Goal: Task Accomplishment & Management: Use online tool/utility

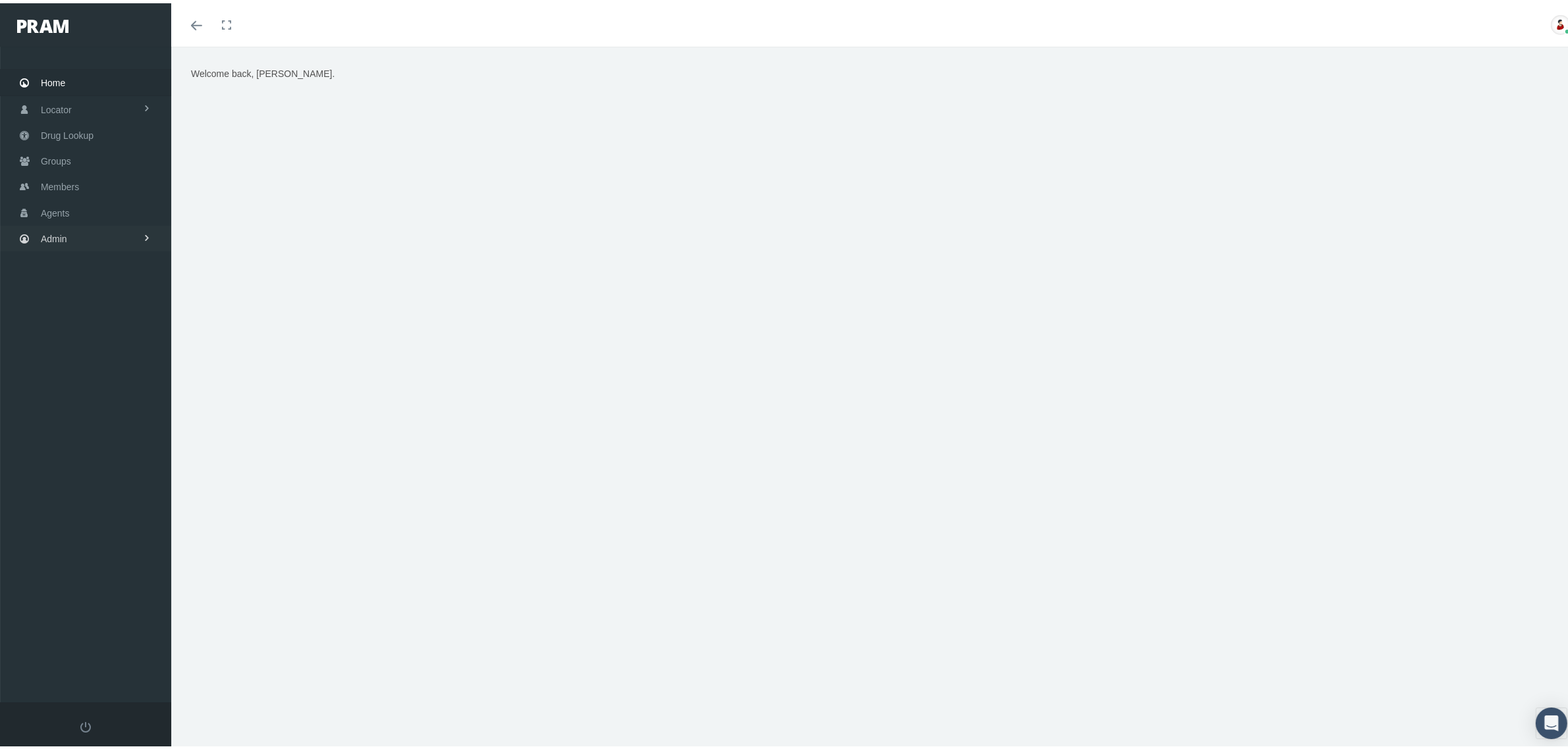
click at [127, 233] on link "Admin" at bounding box center [85, 235] width 171 height 25
click at [120, 313] on link "Claims" at bounding box center [85, 313] width 171 height 23
click at [108, 334] on link "PBM Invoices" at bounding box center [85, 340] width 171 height 23
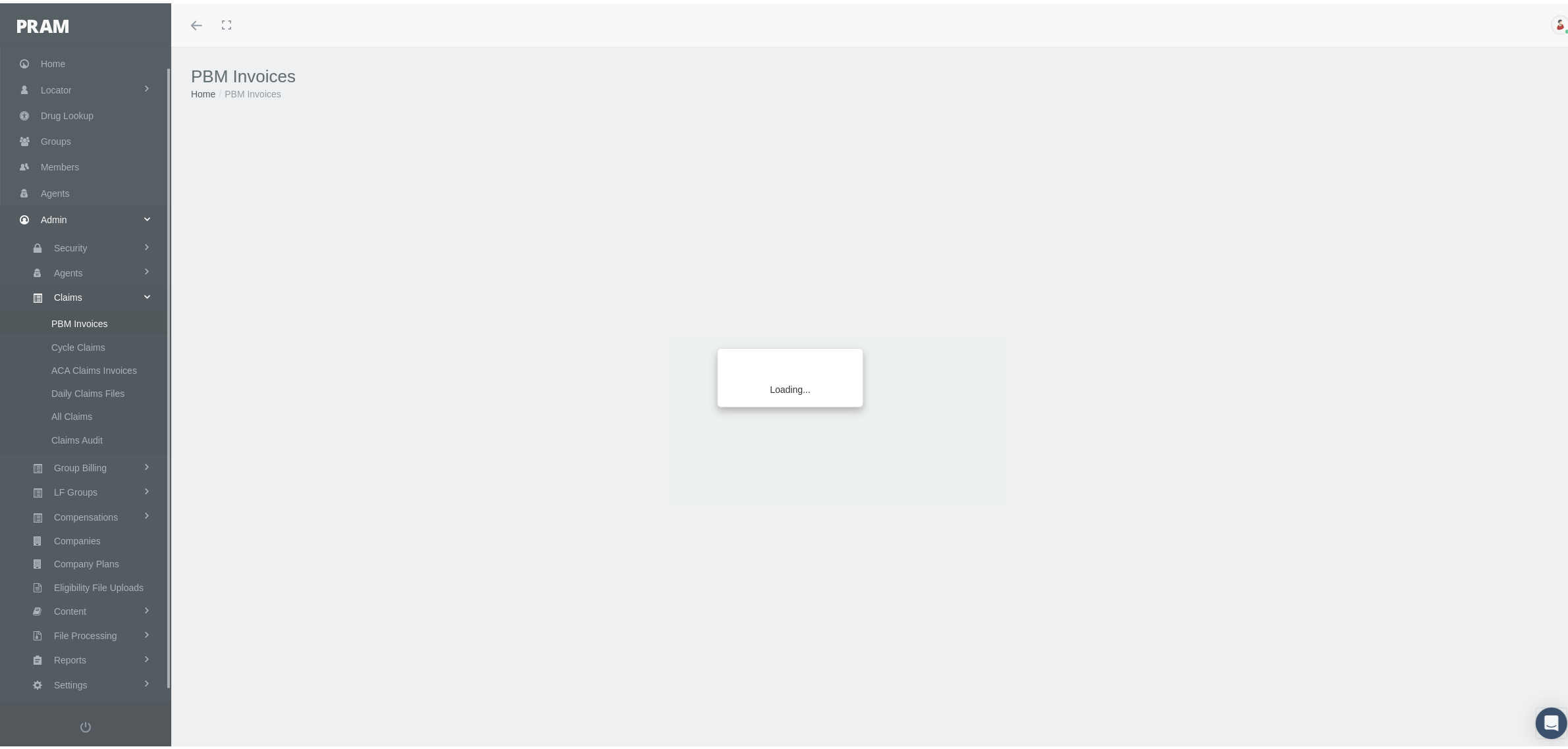
scroll to position [33, 0]
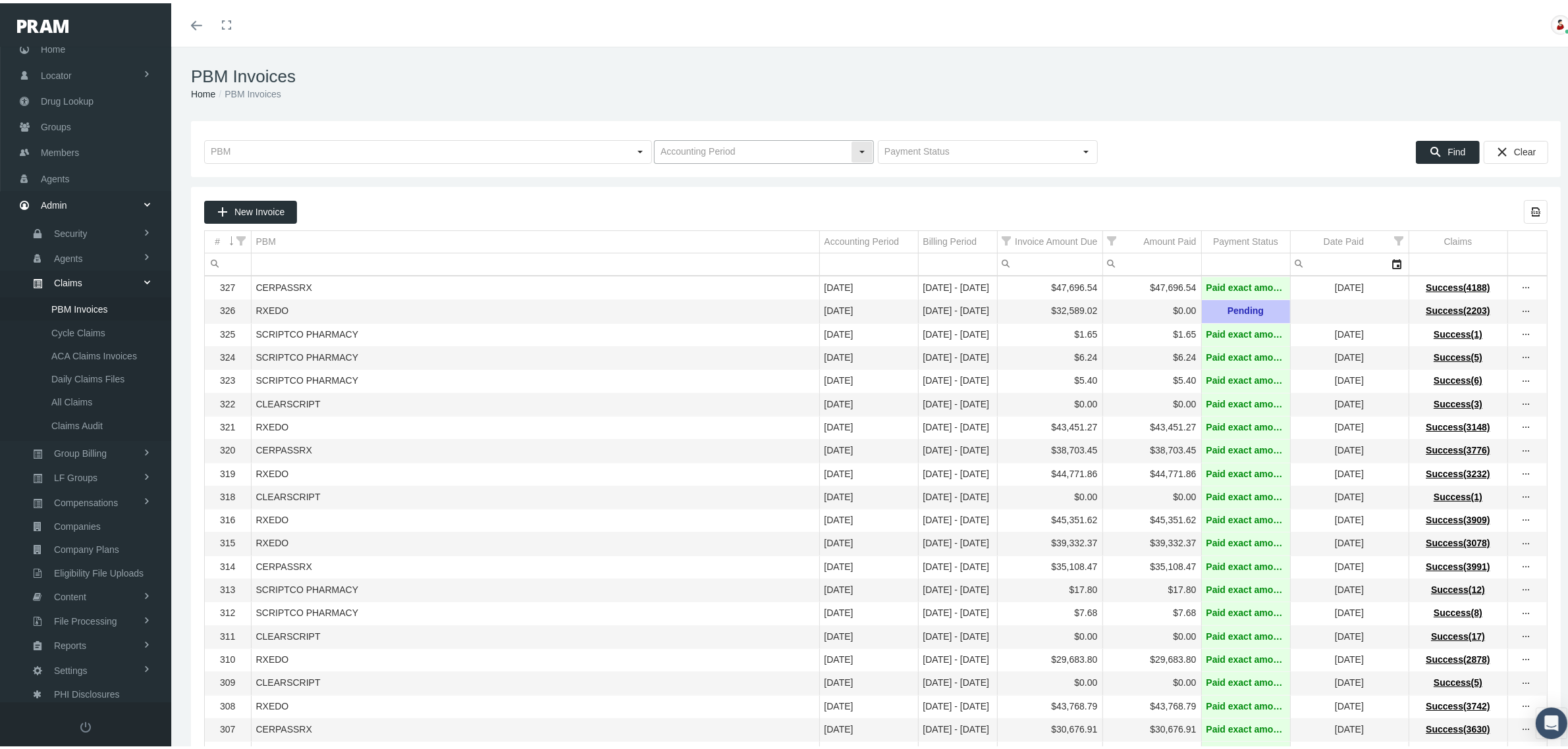
click at [855, 146] on div "Select" at bounding box center [862, 148] width 21 height 21
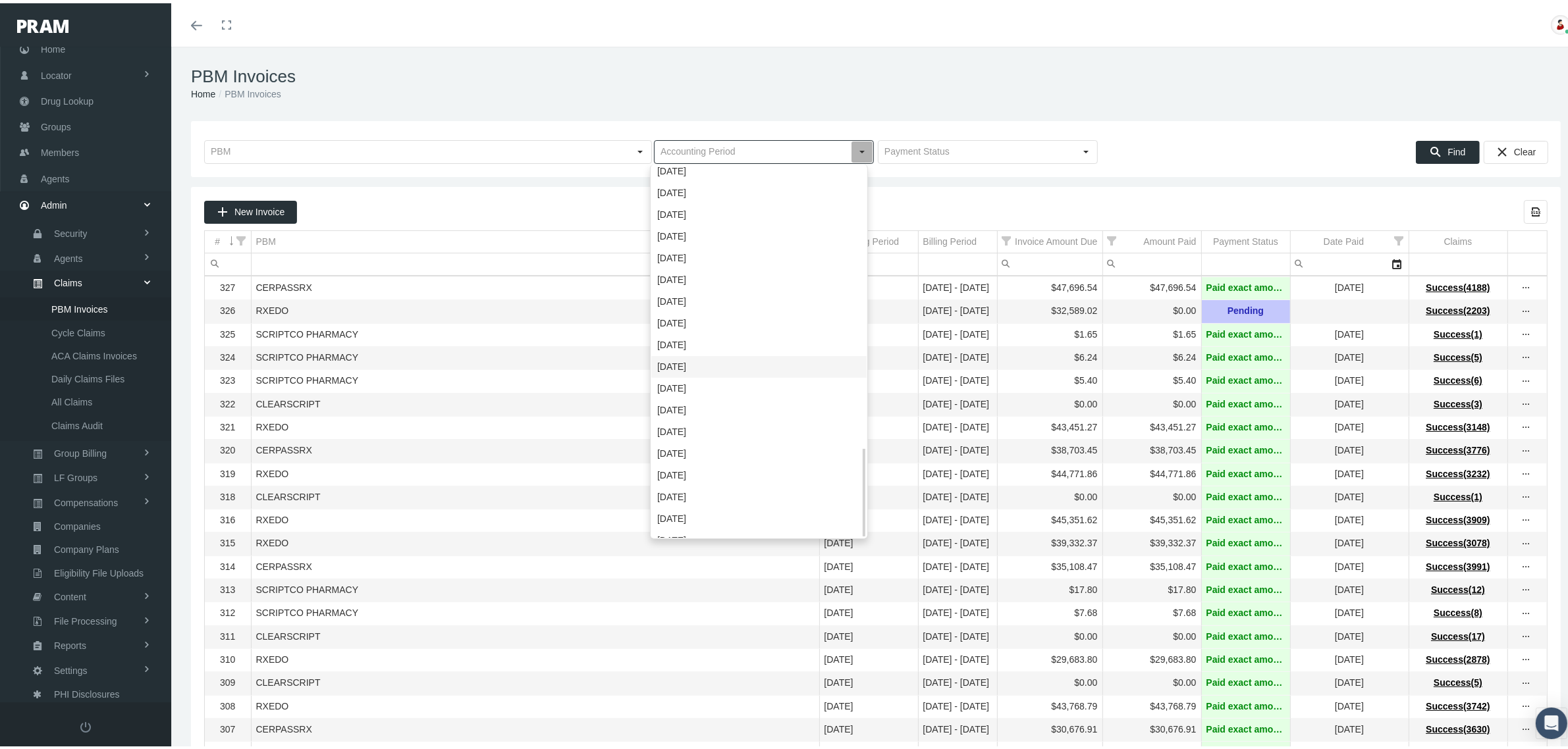
scroll to position [1169, 0]
click at [719, 518] on div "January 2020" at bounding box center [759, 524] width 215 height 22
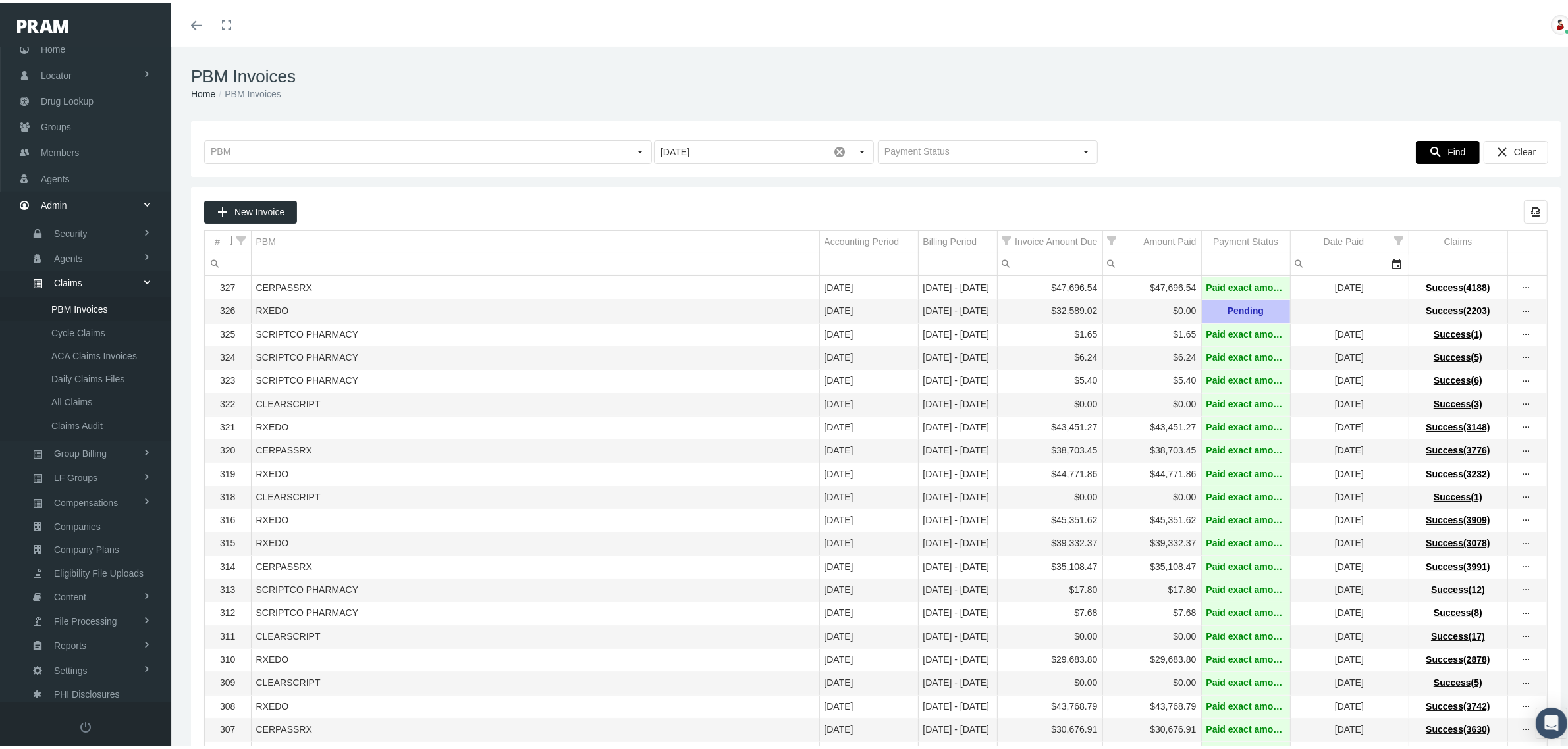
click at [1430, 150] on icon "Find" at bounding box center [1436, 148] width 12 height 12
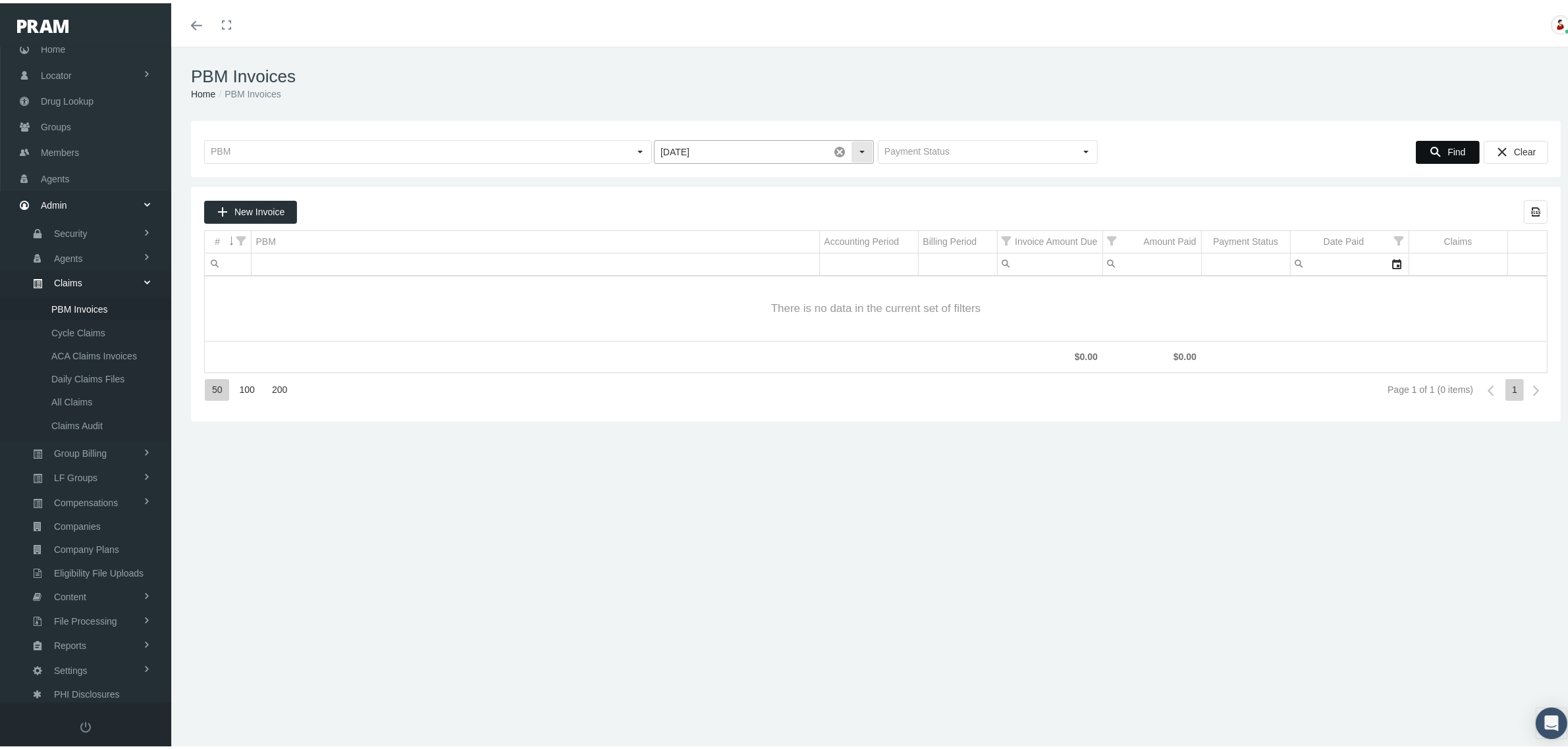
click at [861, 153] on div "Select" at bounding box center [862, 148] width 21 height 21
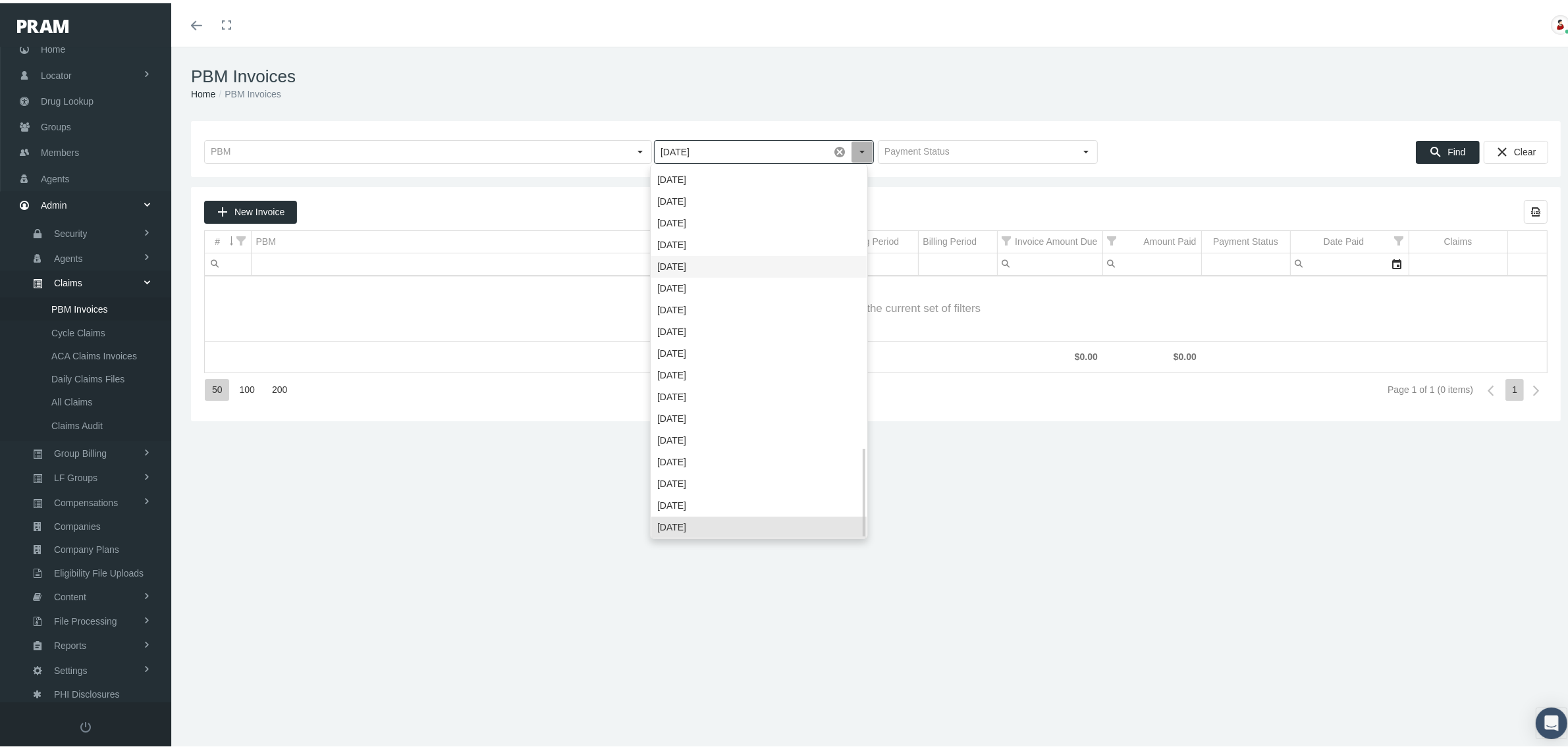
click at [752, 265] on div "[DATE]" at bounding box center [759, 264] width 215 height 22
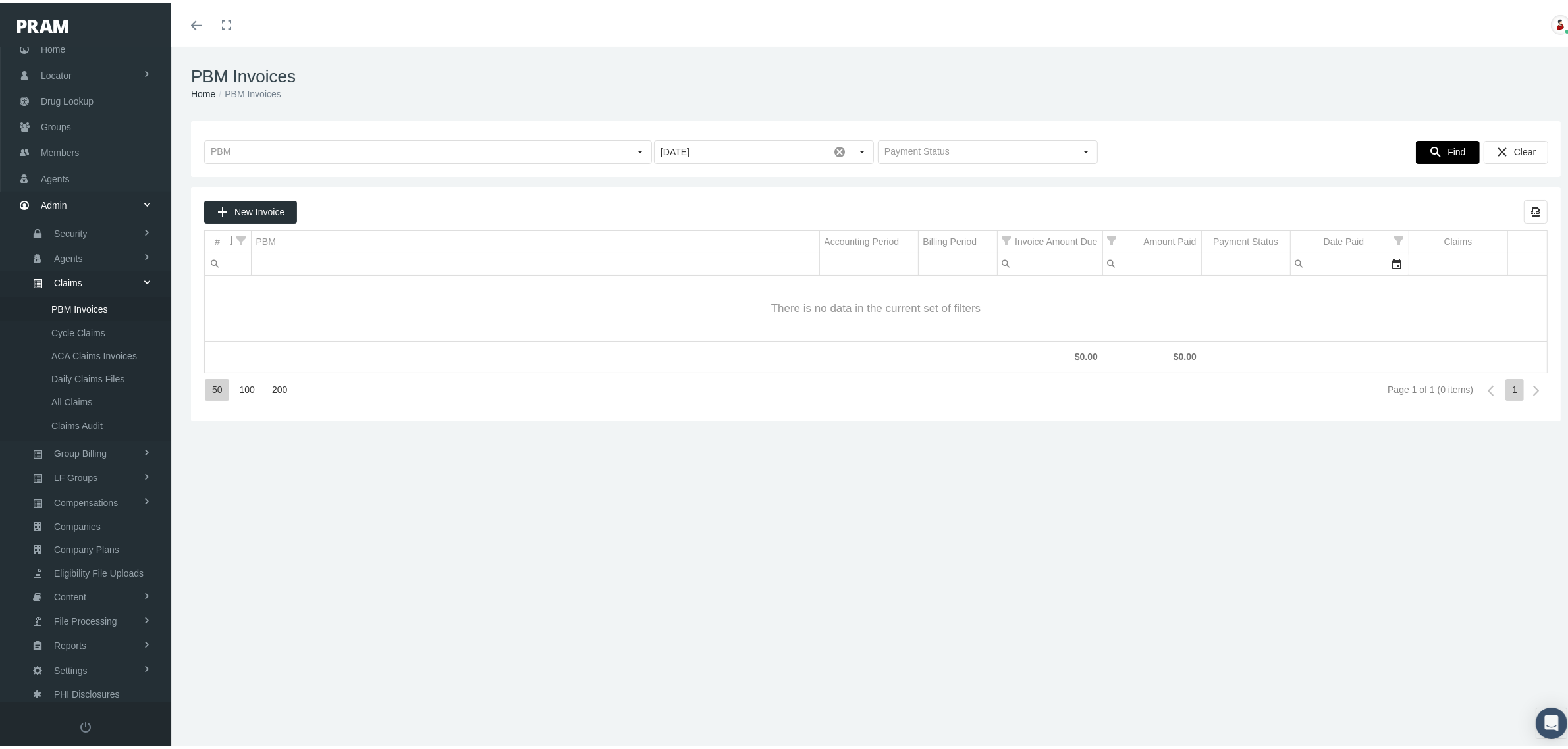
click at [1430, 143] on icon "Find" at bounding box center [1436, 148] width 12 height 12
click at [854, 145] on div "Select" at bounding box center [862, 148] width 21 height 21
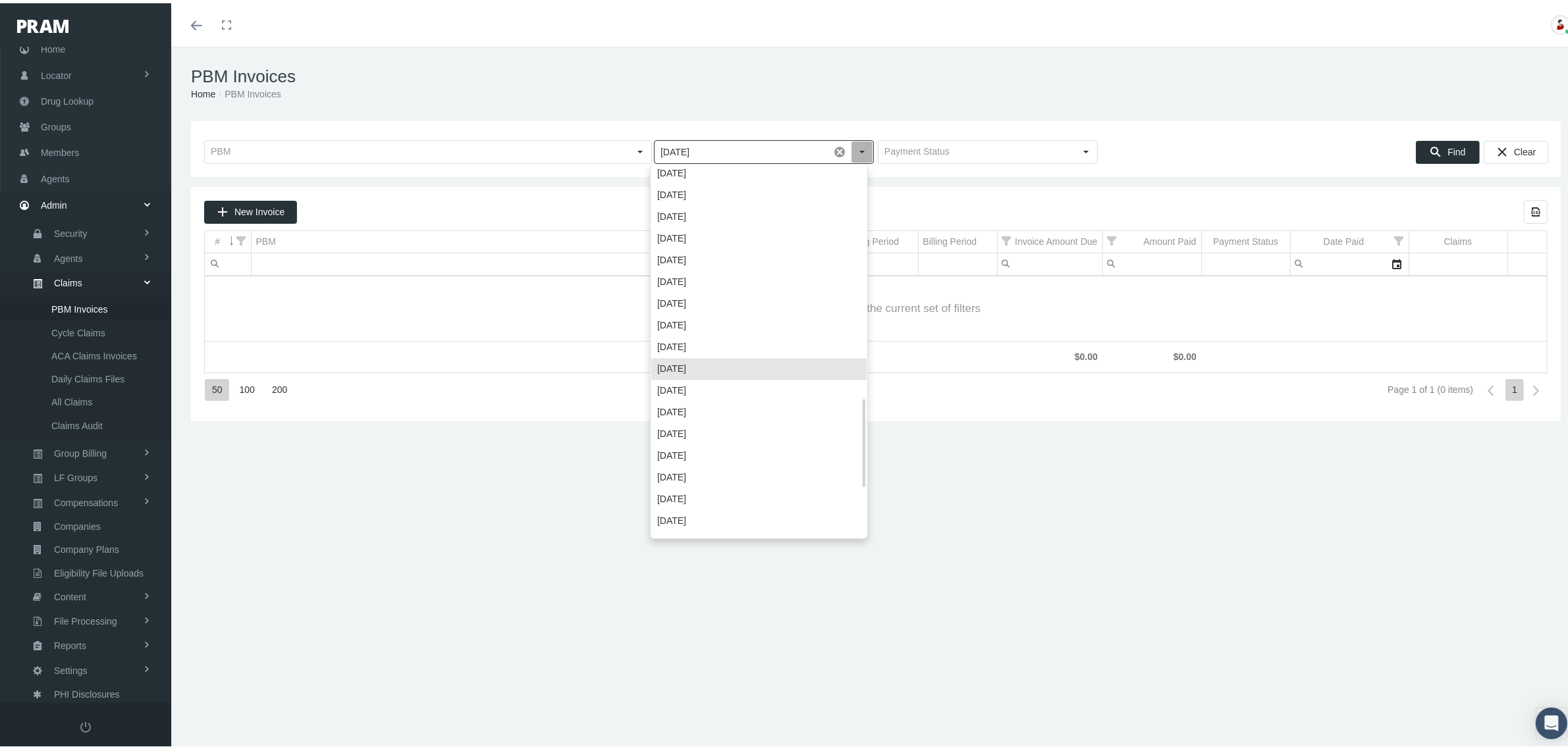
scroll to position [965, 0]
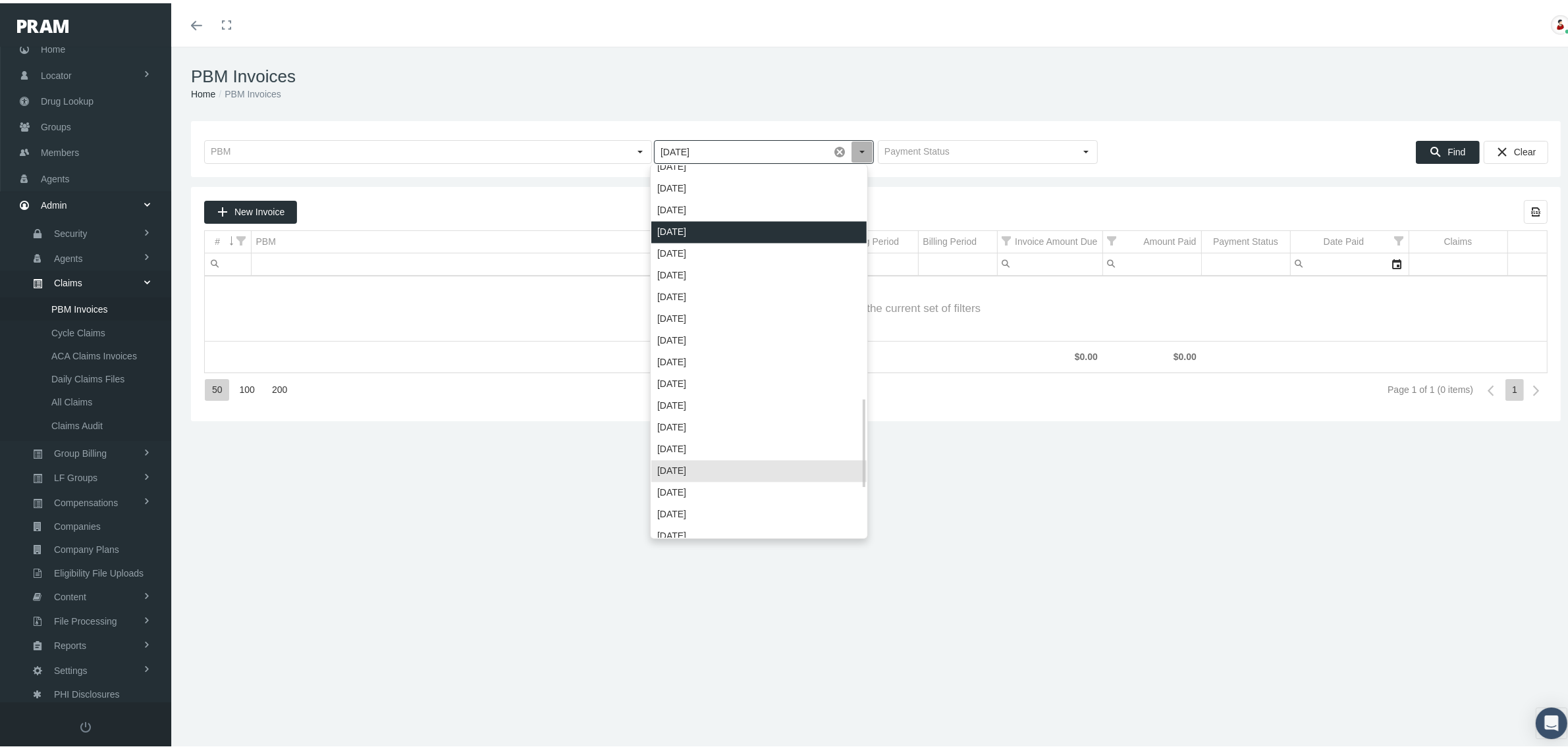
click at [776, 219] on div "[DATE]" at bounding box center [759, 230] width 215 height 22
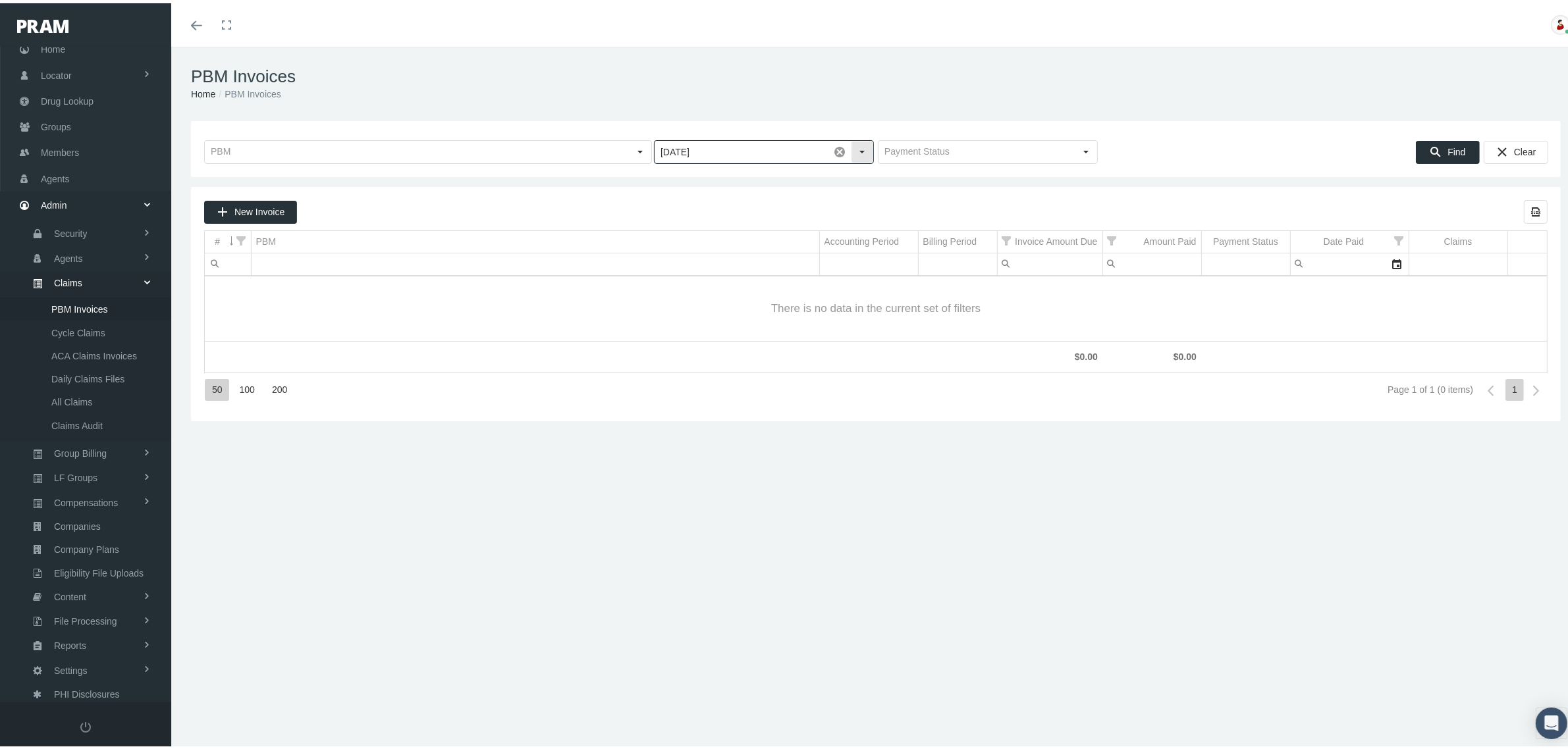
click at [857, 150] on div "Select" at bounding box center [862, 148] width 21 height 21
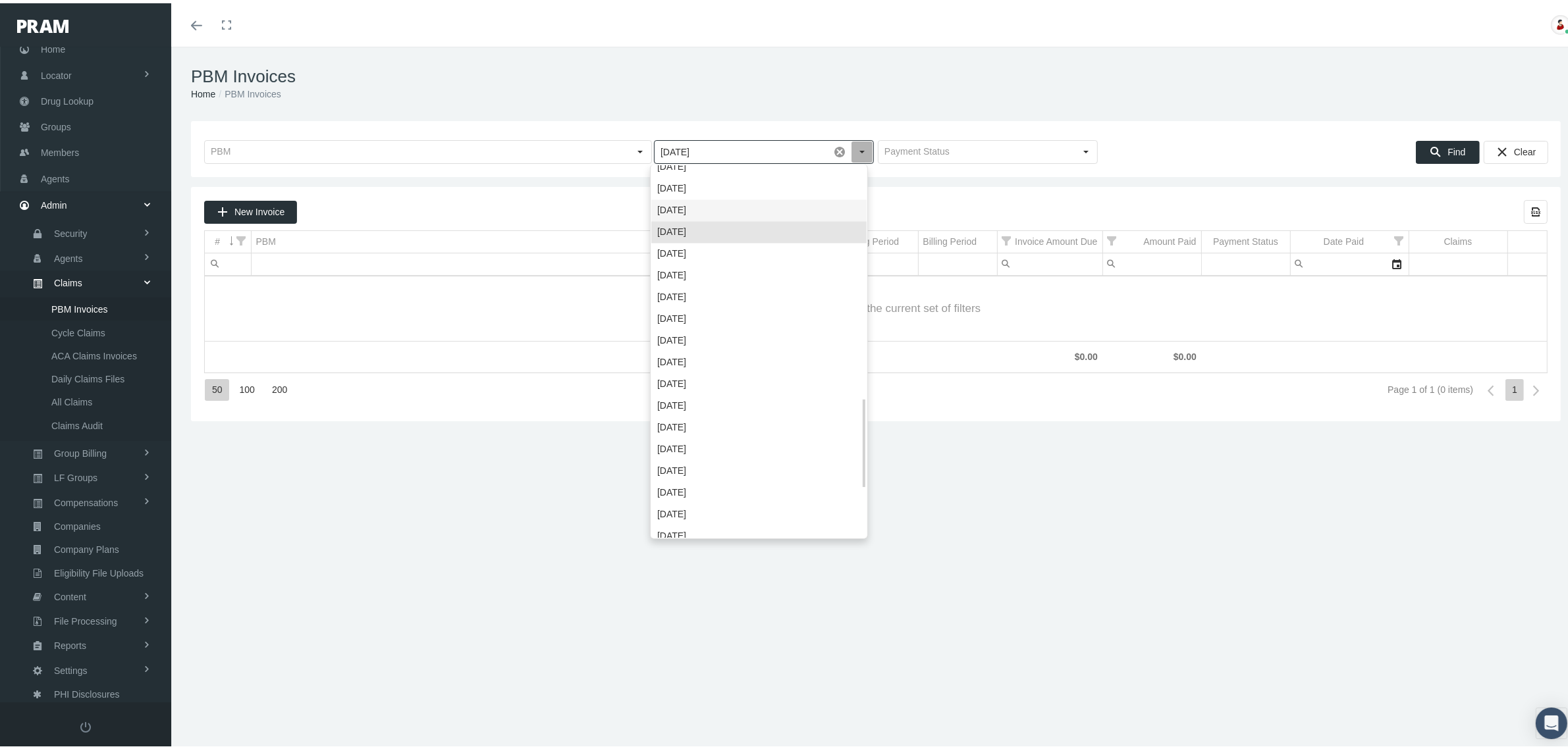
click at [755, 206] on div "January 2022" at bounding box center [759, 208] width 215 height 22
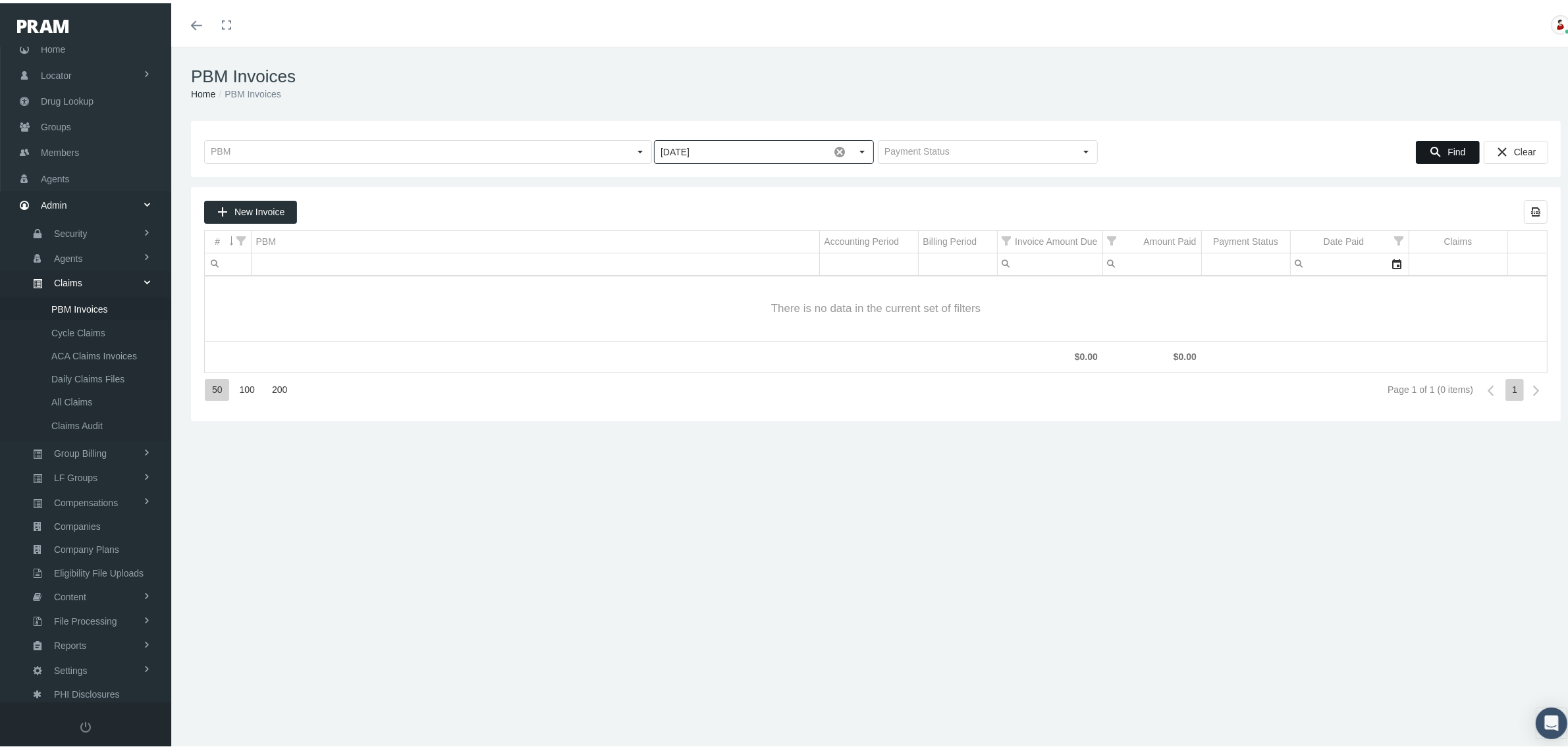
click at [1447, 148] on span "Find" at bounding box center [1456, 148] width 17 height 10
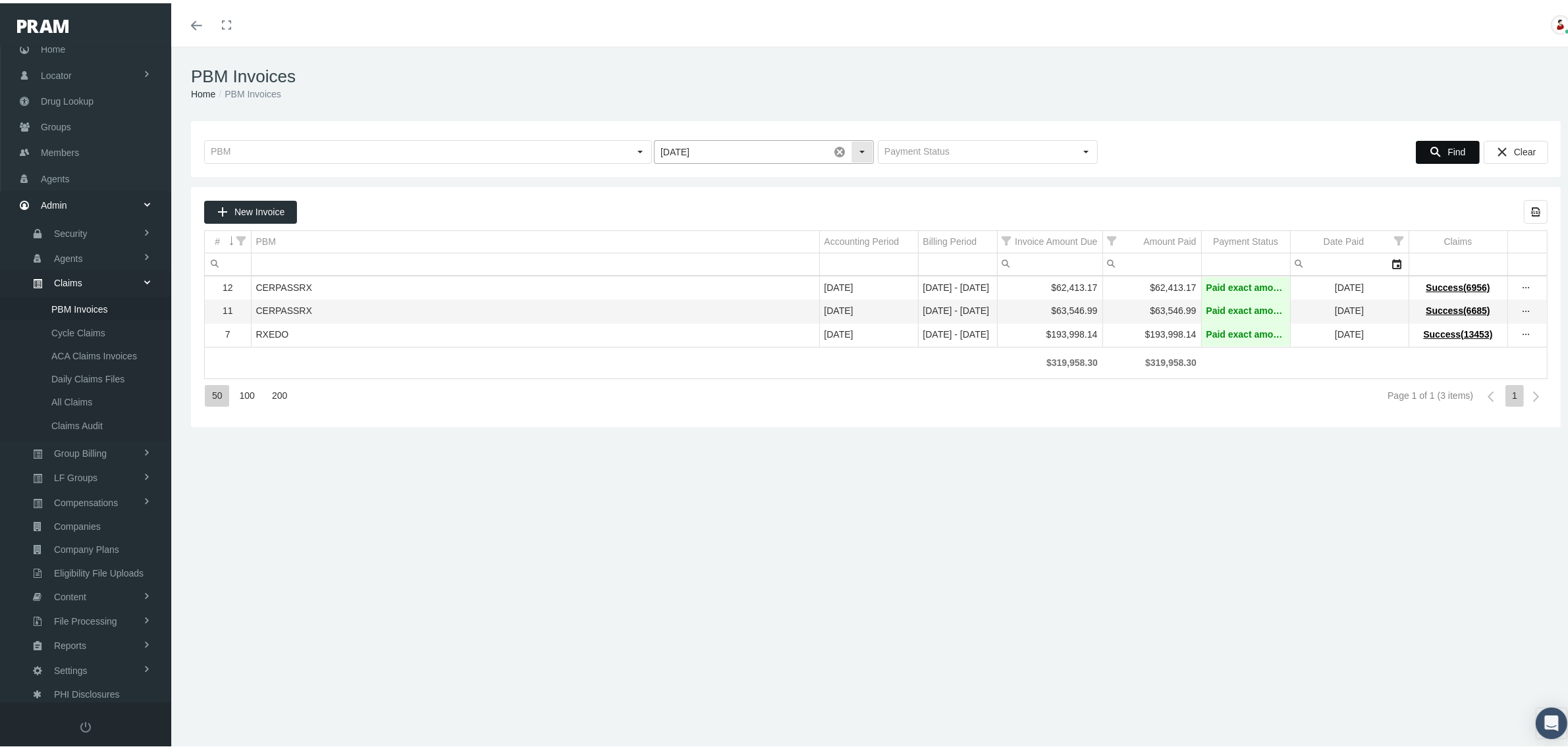
click at [857, 151] on div "Select" at bounding box center [862, 148] width 21 height 21
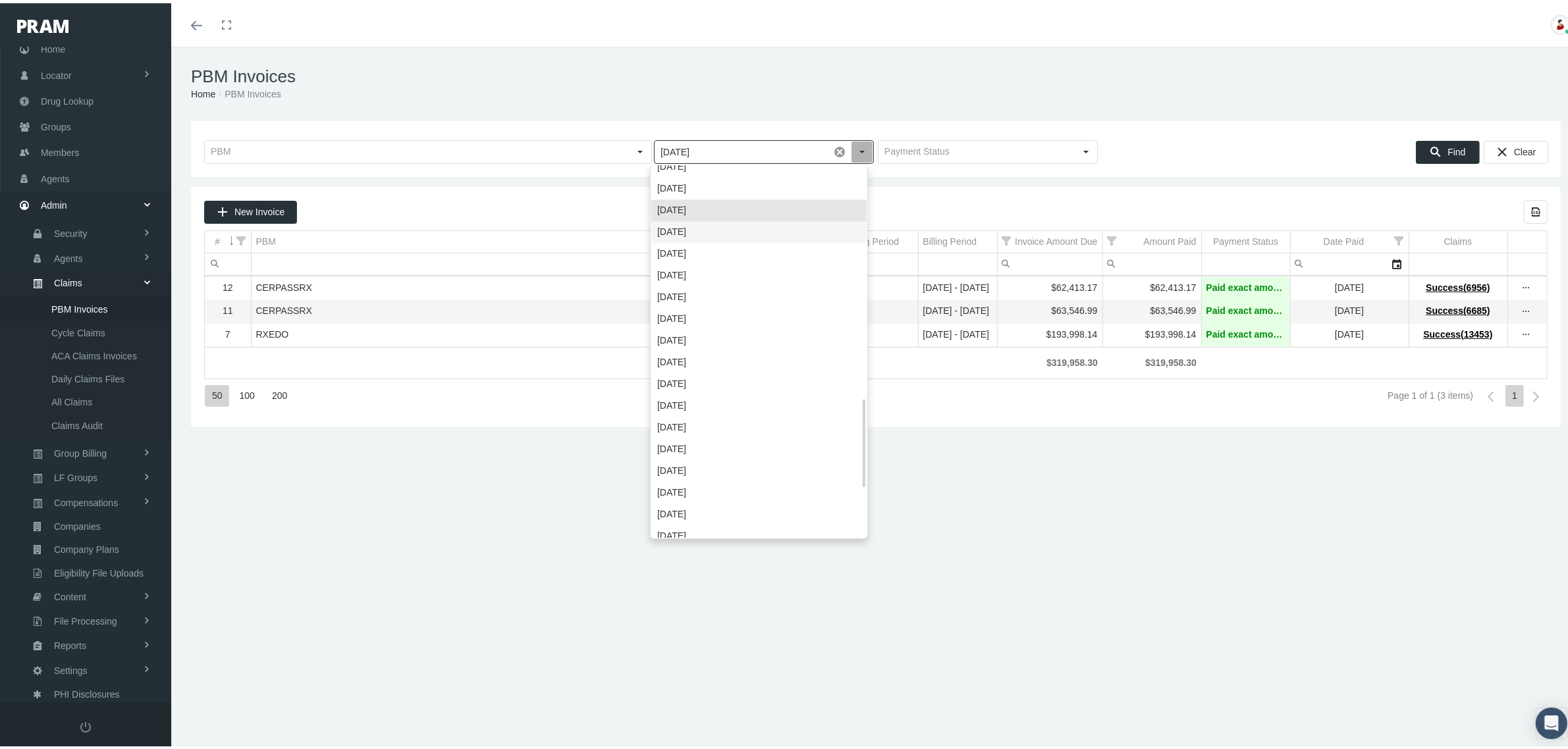
click at [748, 225] on div "December 2021" at bounding box center [759, 230] width 215 height 22
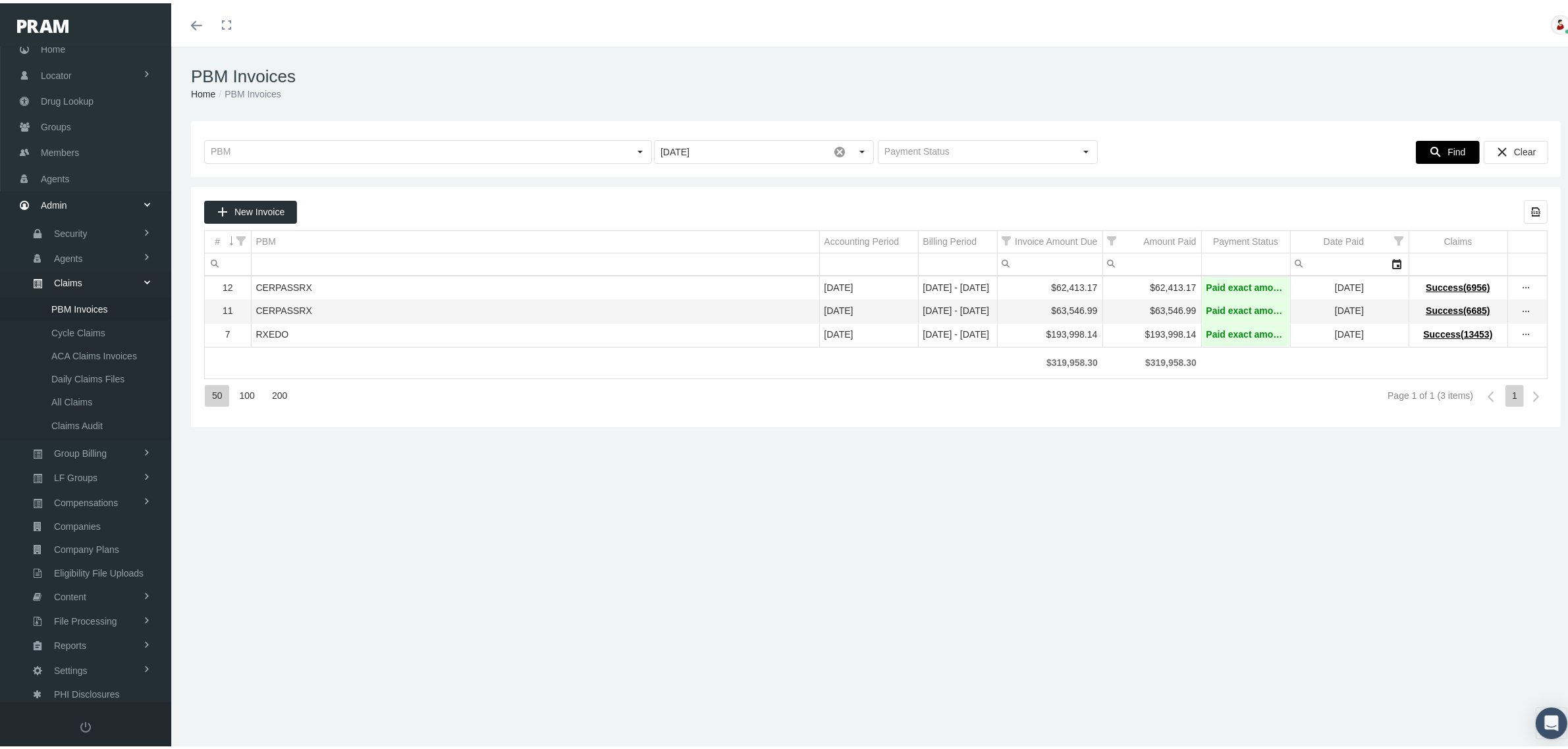
click at [1447, 151] on span "Find" at bounding box center [1456, 148] width 17 height 10
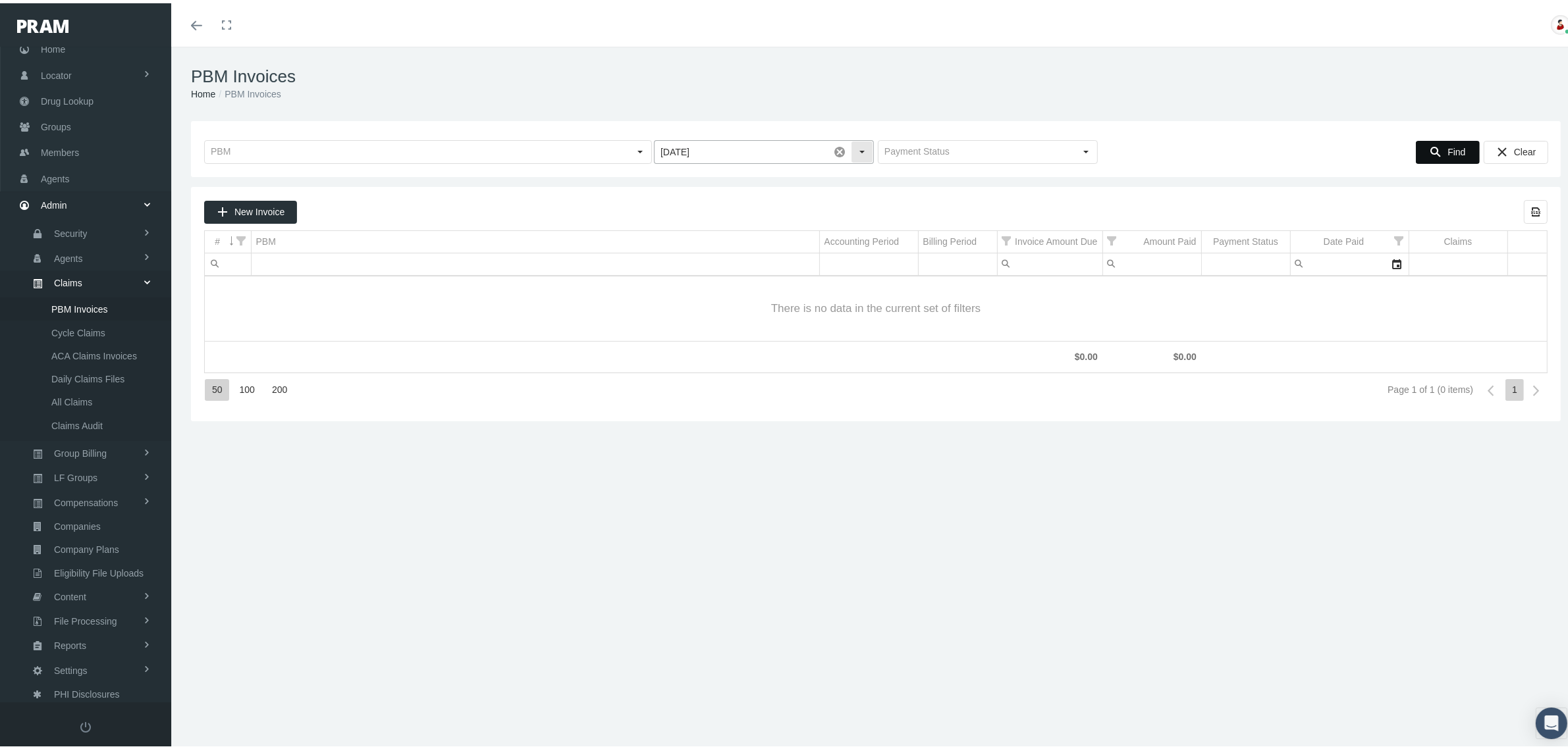
click at [860, 149] on div "Select" at bounding box center [862, 148] width 21 height 21
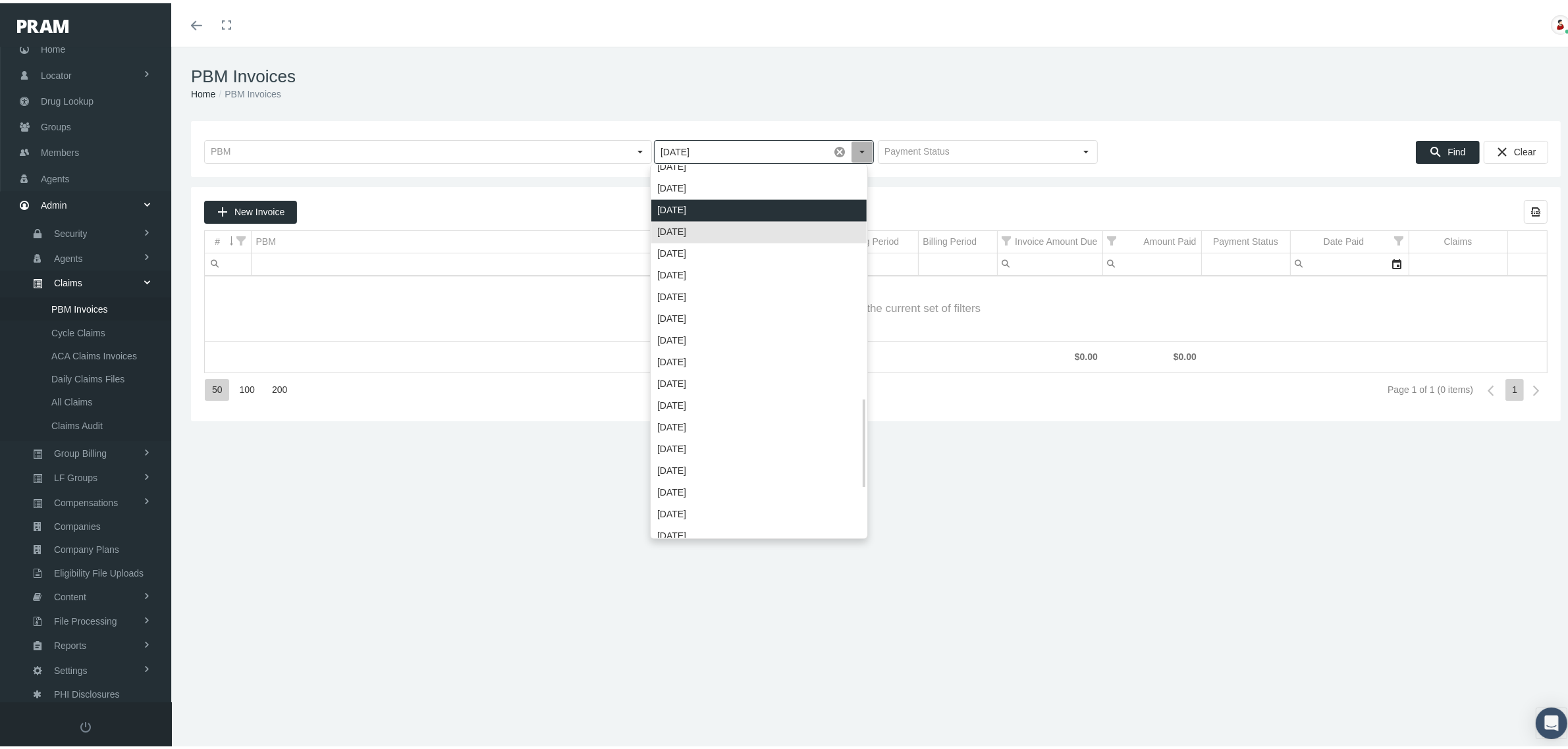
click at [739, 206] on div "January 2022" at bounding box center [759, 208] width 215 height 22
type input "January 2022"
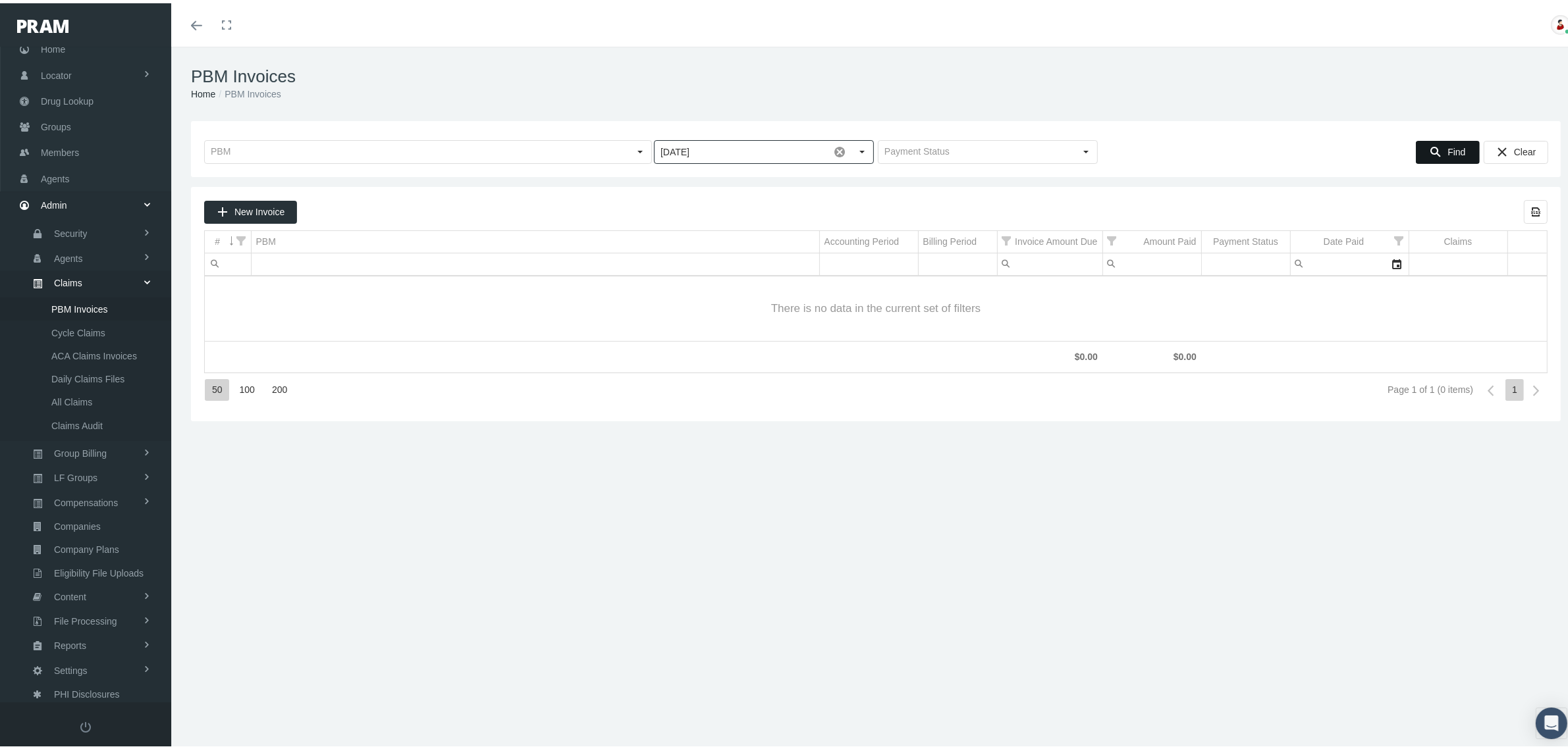
click at [1430, 148] on icon "Find" at bounding box center [1436, 148] width 12 height 12
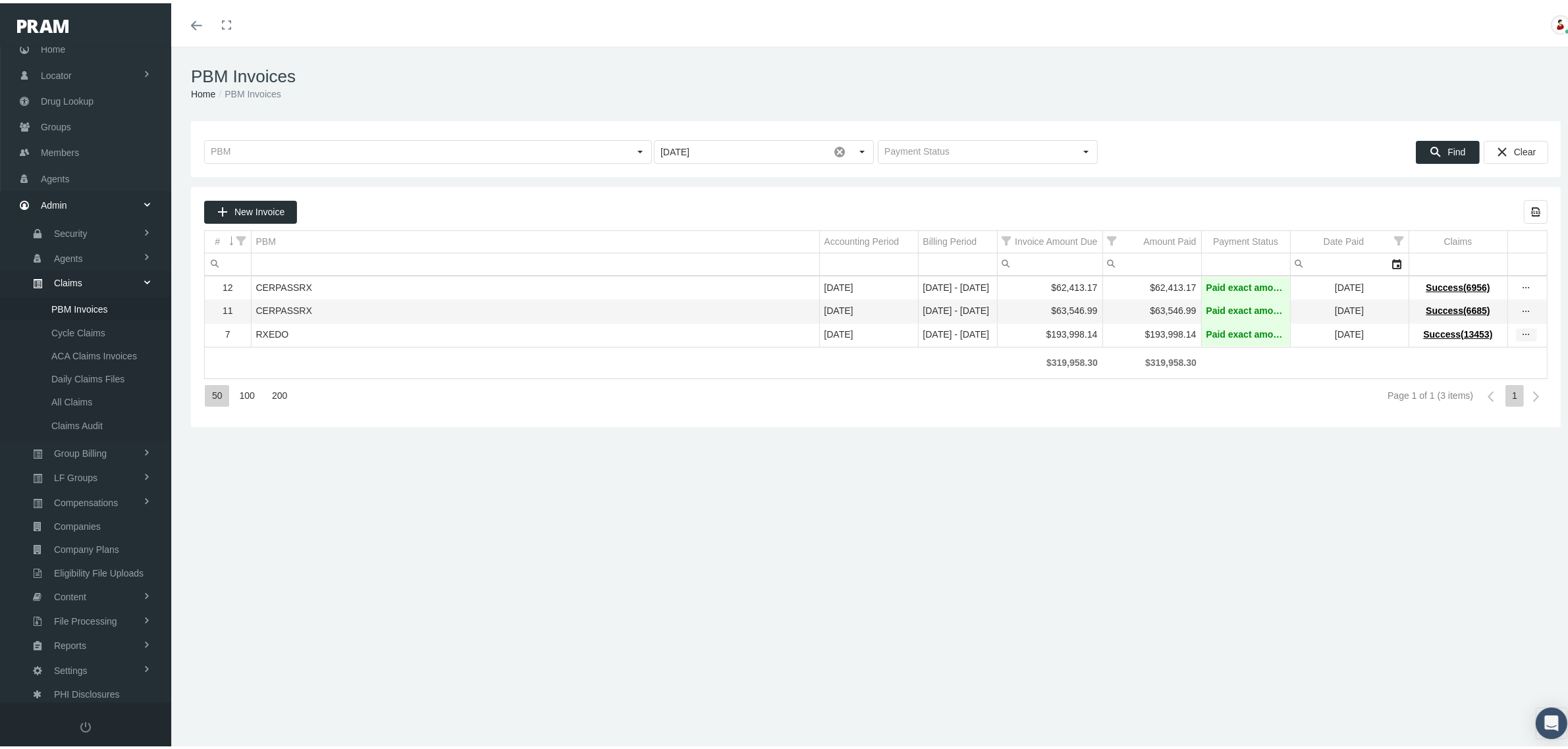
click at [1521, 335] on icon "more" at bounding box center [1527, 332] width 12 height 12
click at [1487, 351] on div "View Invoice" at bounding box center [1458, 359] width 129 height 28
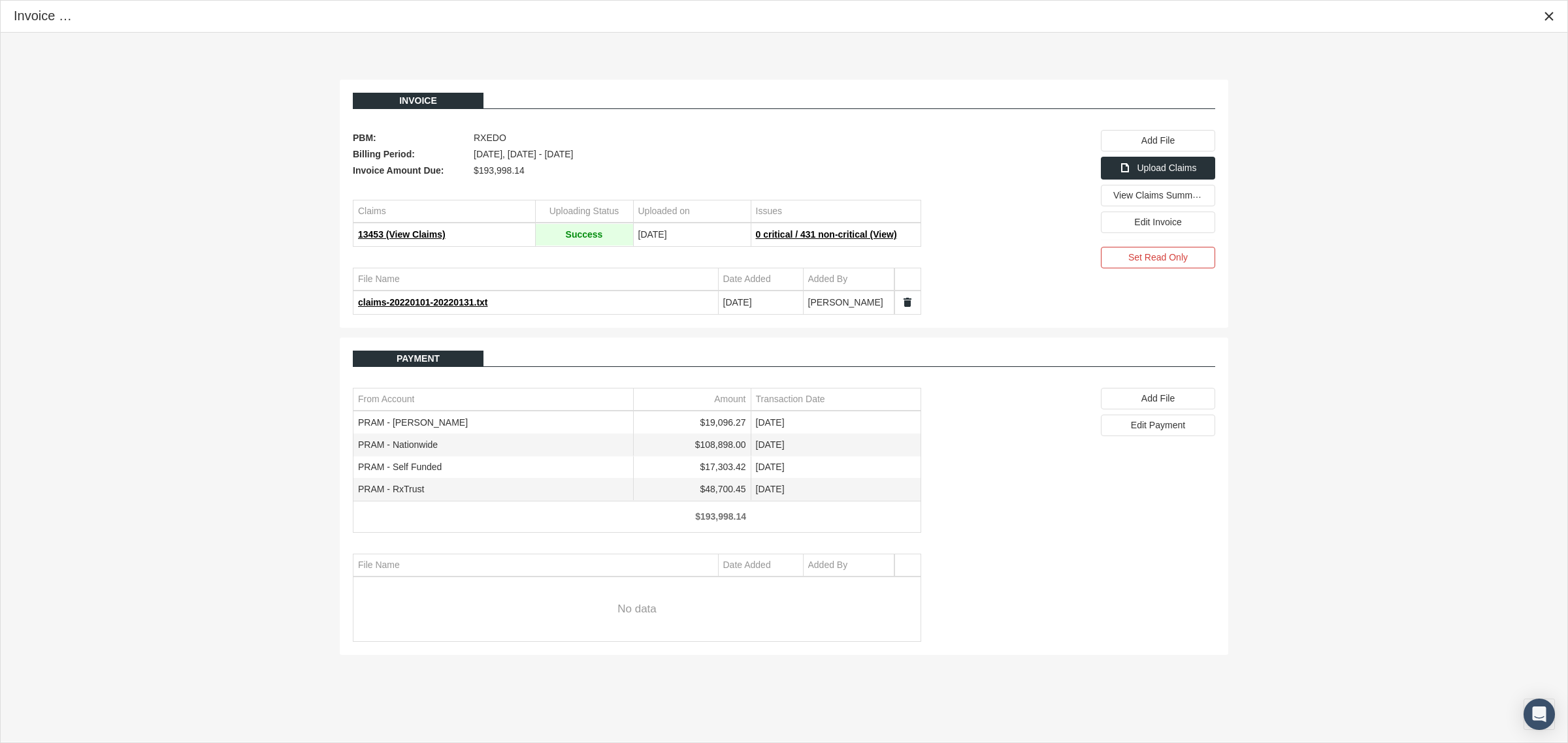
click at [746, 446] on td "$108,898.00" at bounding box center [691, 444] width 118 height 22
click at [1543, 15] on icon "Close" at bounding box center [1549, 16] width 12 height 12
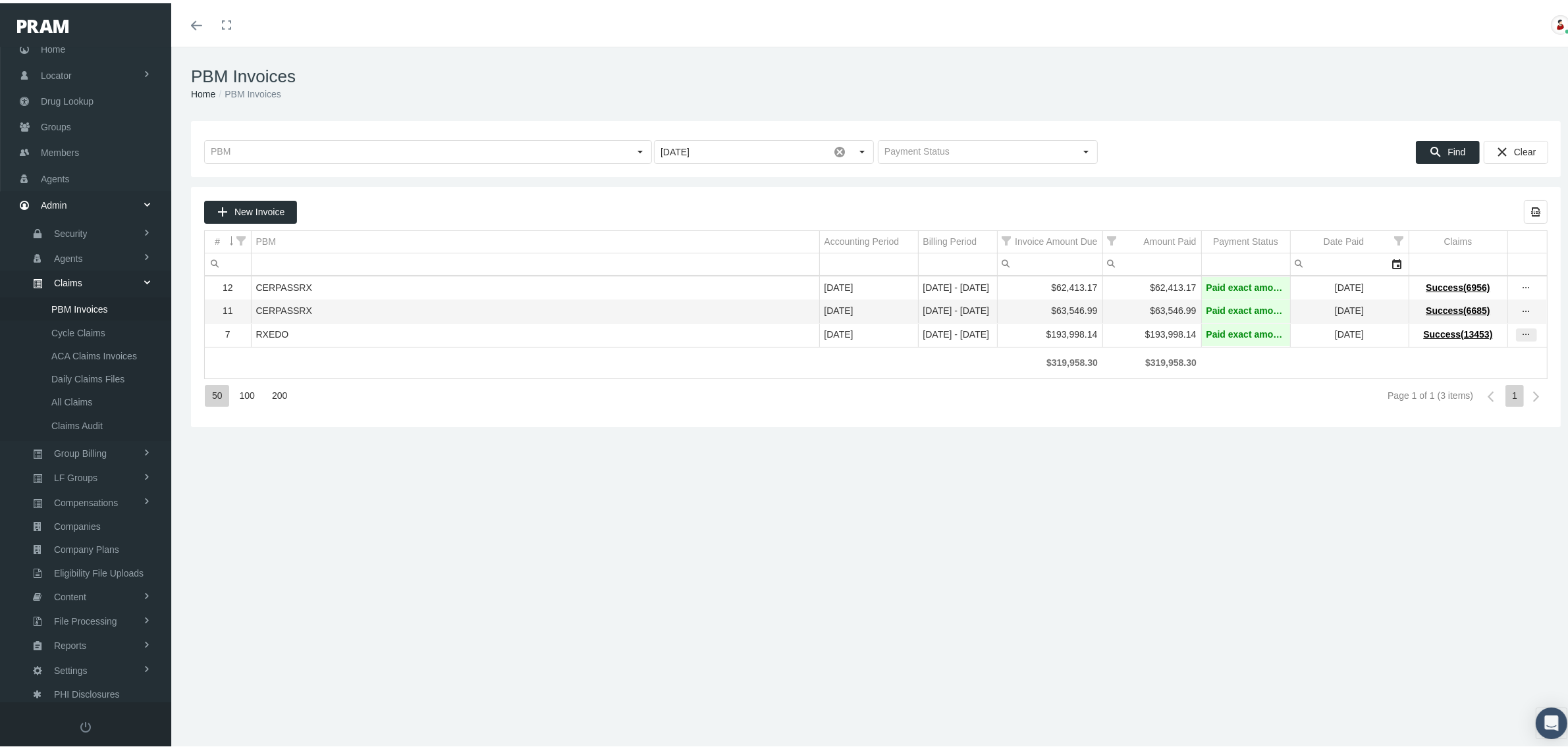
click at [1521, 333] on icon "more" at bounding box center [1527, 332] width 12 height 12
click at [1477, 354] on div "View Invoice" at bounding box center [1458, 359] width 129 height 28
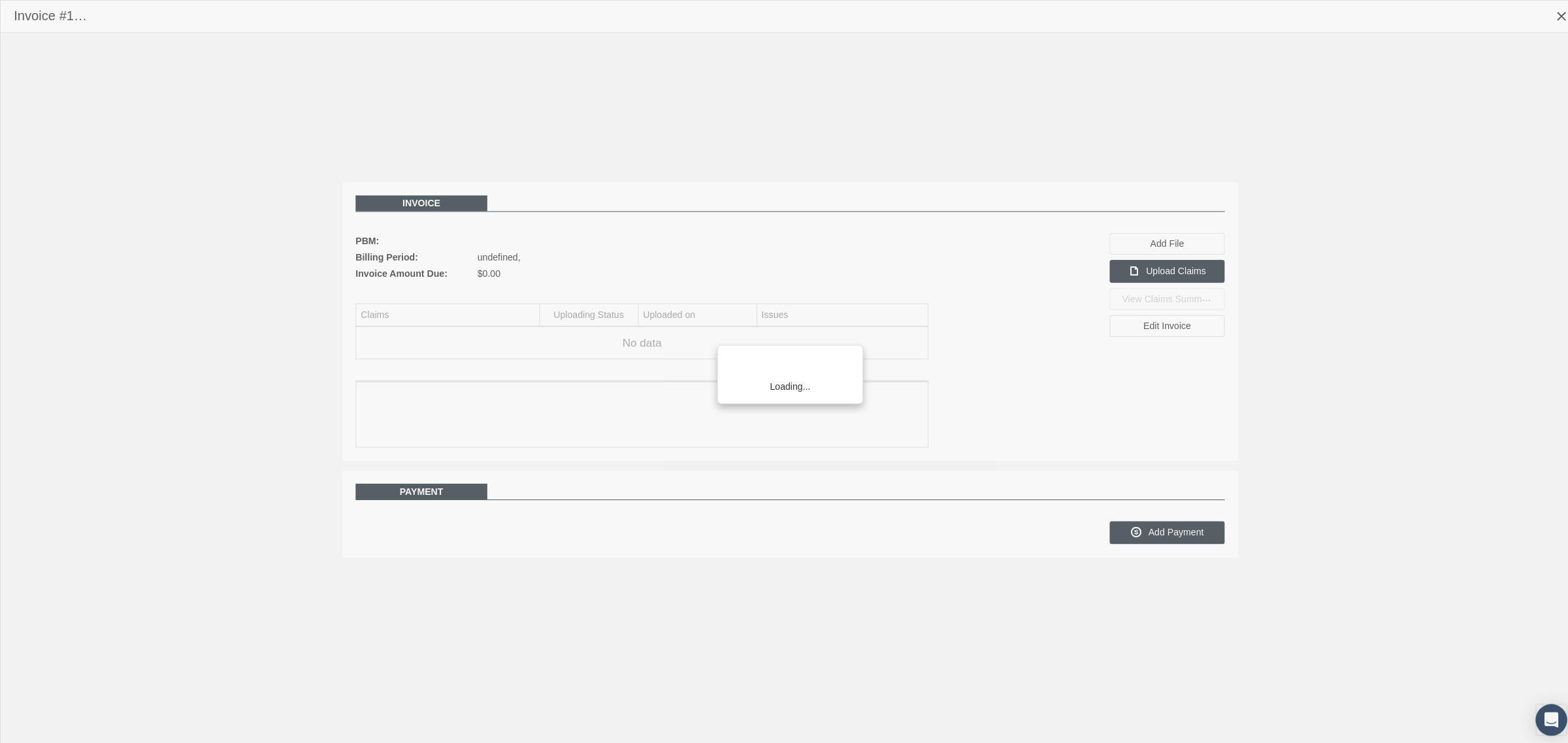
scroll to position [32, 0]
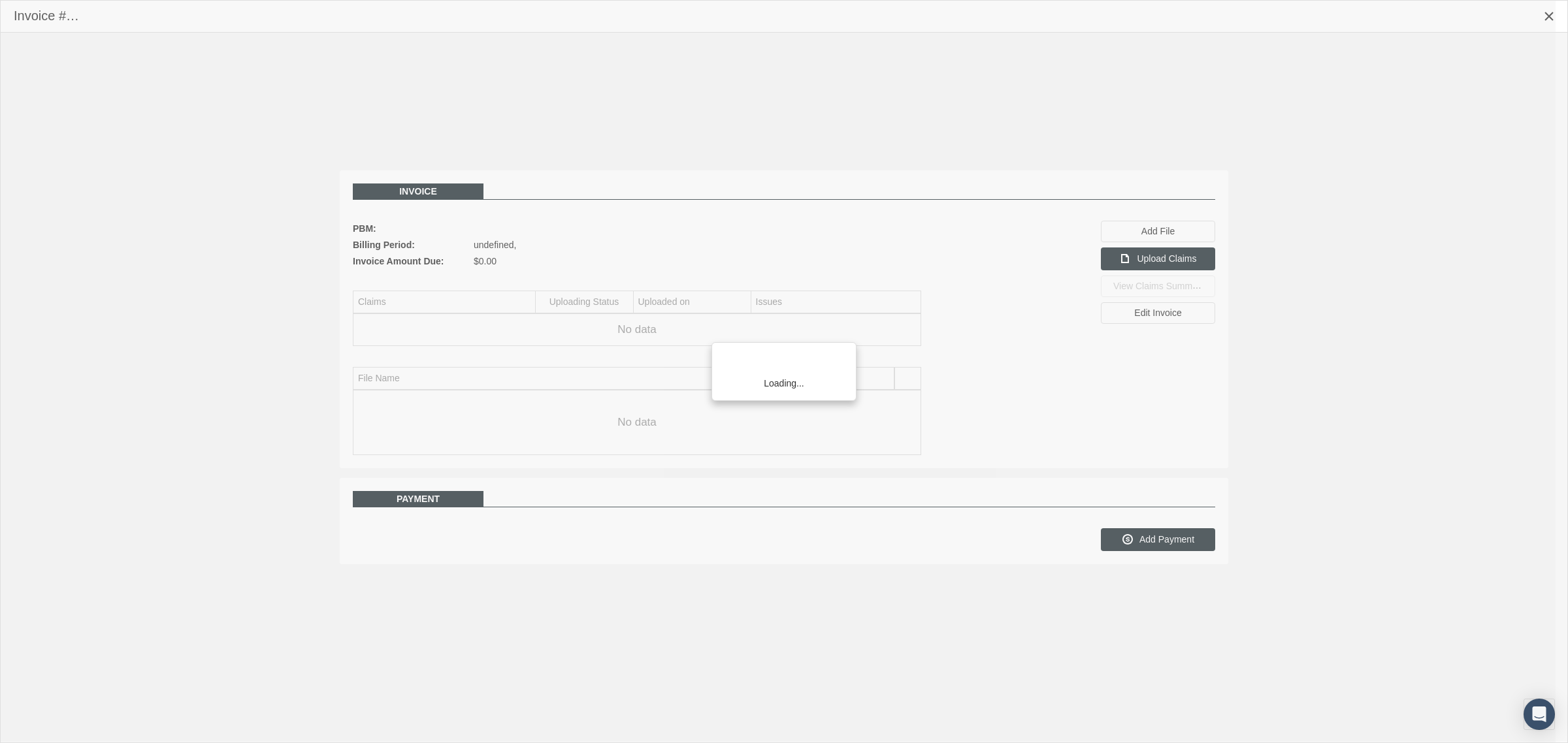
scroll to position [32, 0]
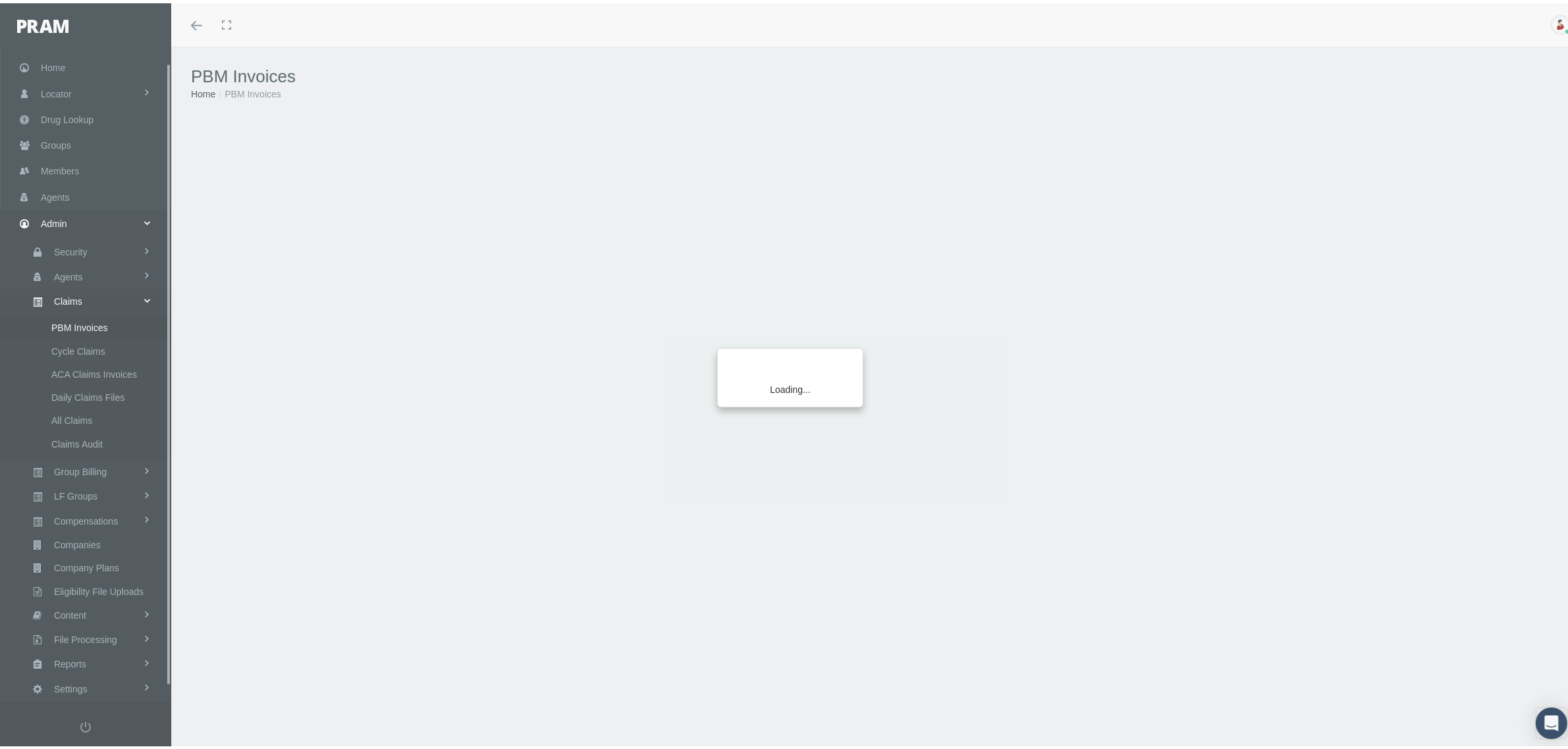
scroll to position [33, 0]
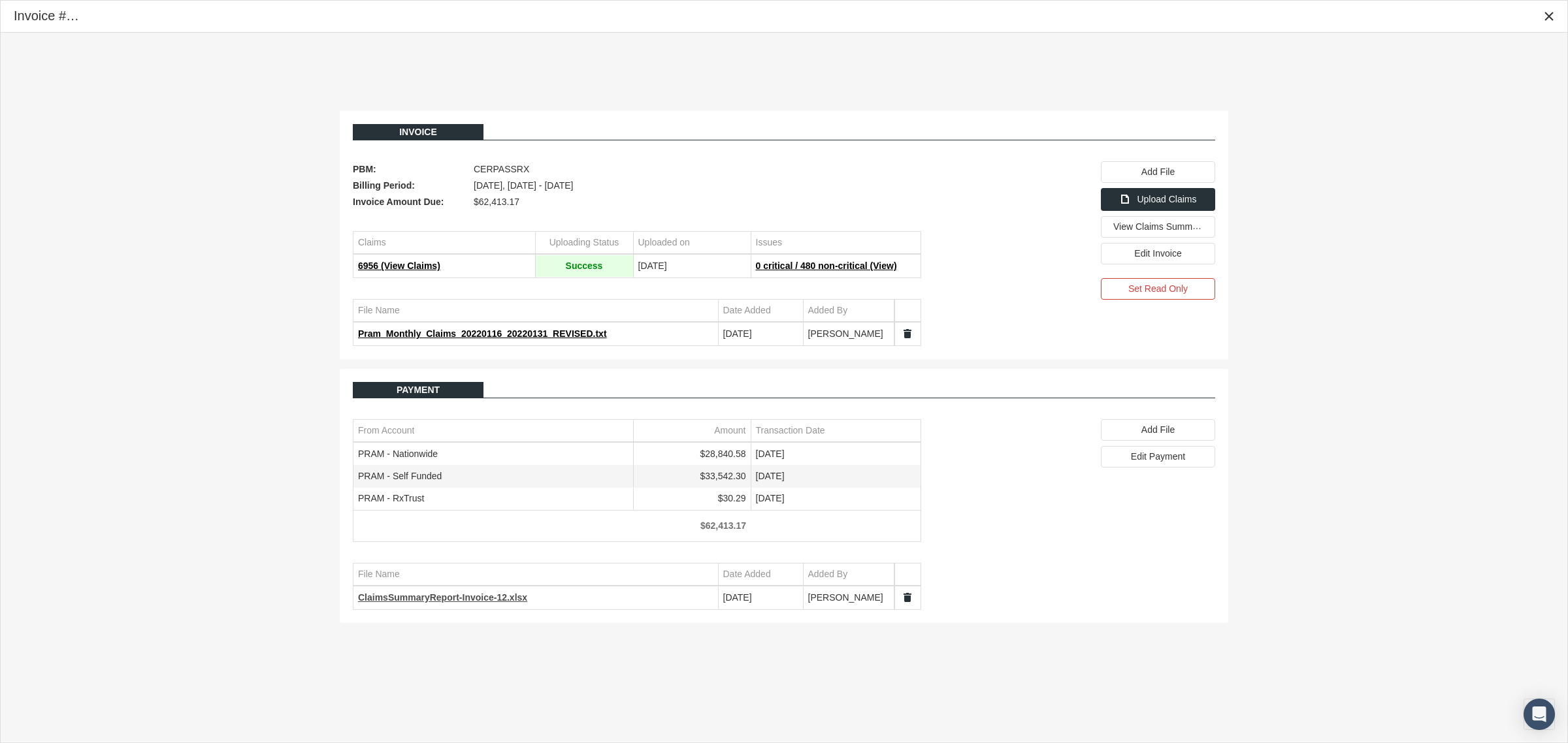
click at [466, 599] on span "ClaimsSummaryReport-Invoice-12.xlsx" at bounding box center [442, 597] width 170 height 10
click at [1544, 23] on div "Close" at bounding box center [1549, 16] width 22 height 22
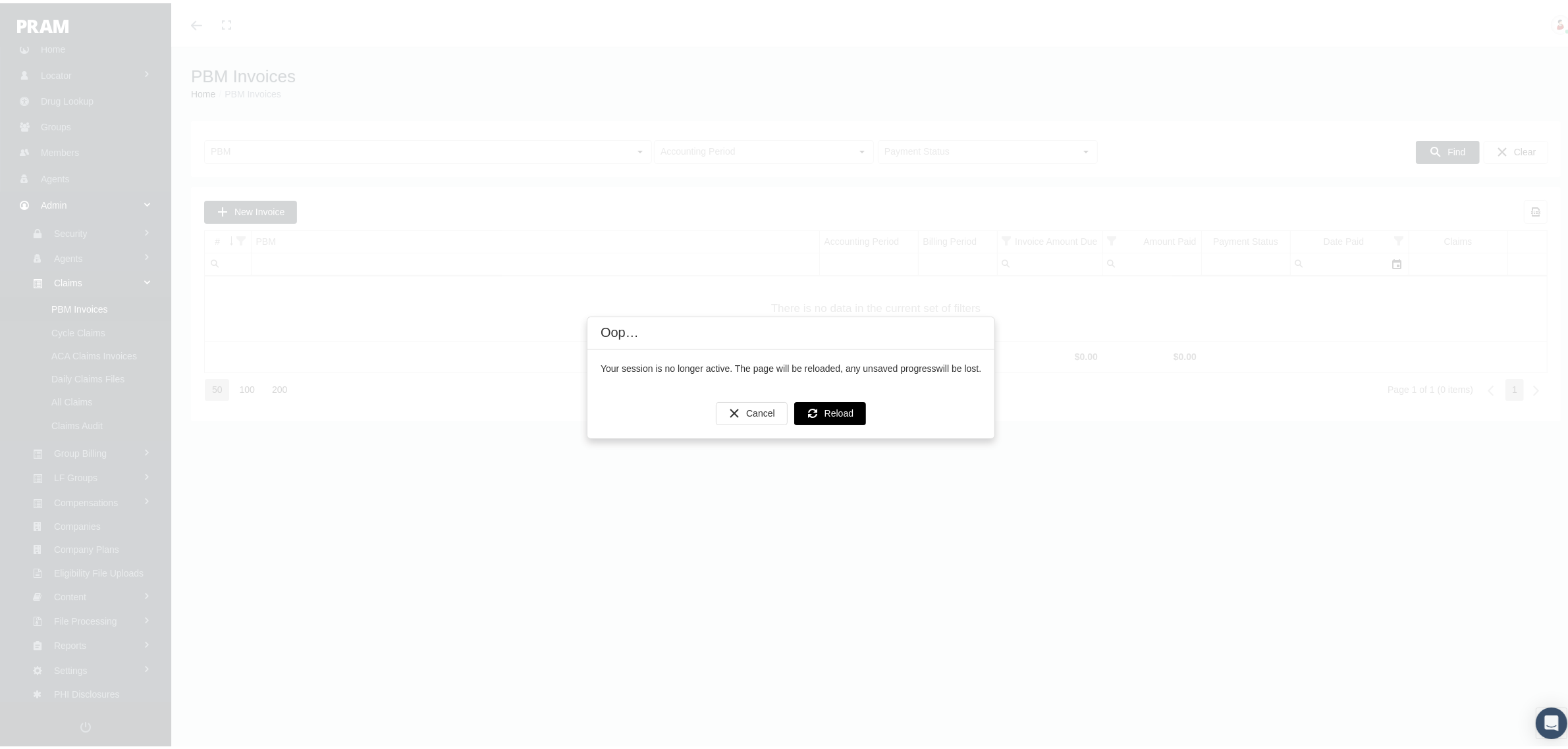
click at [839, 412] on span "Reload" at bounding box center [839, 410] width 29 height 10
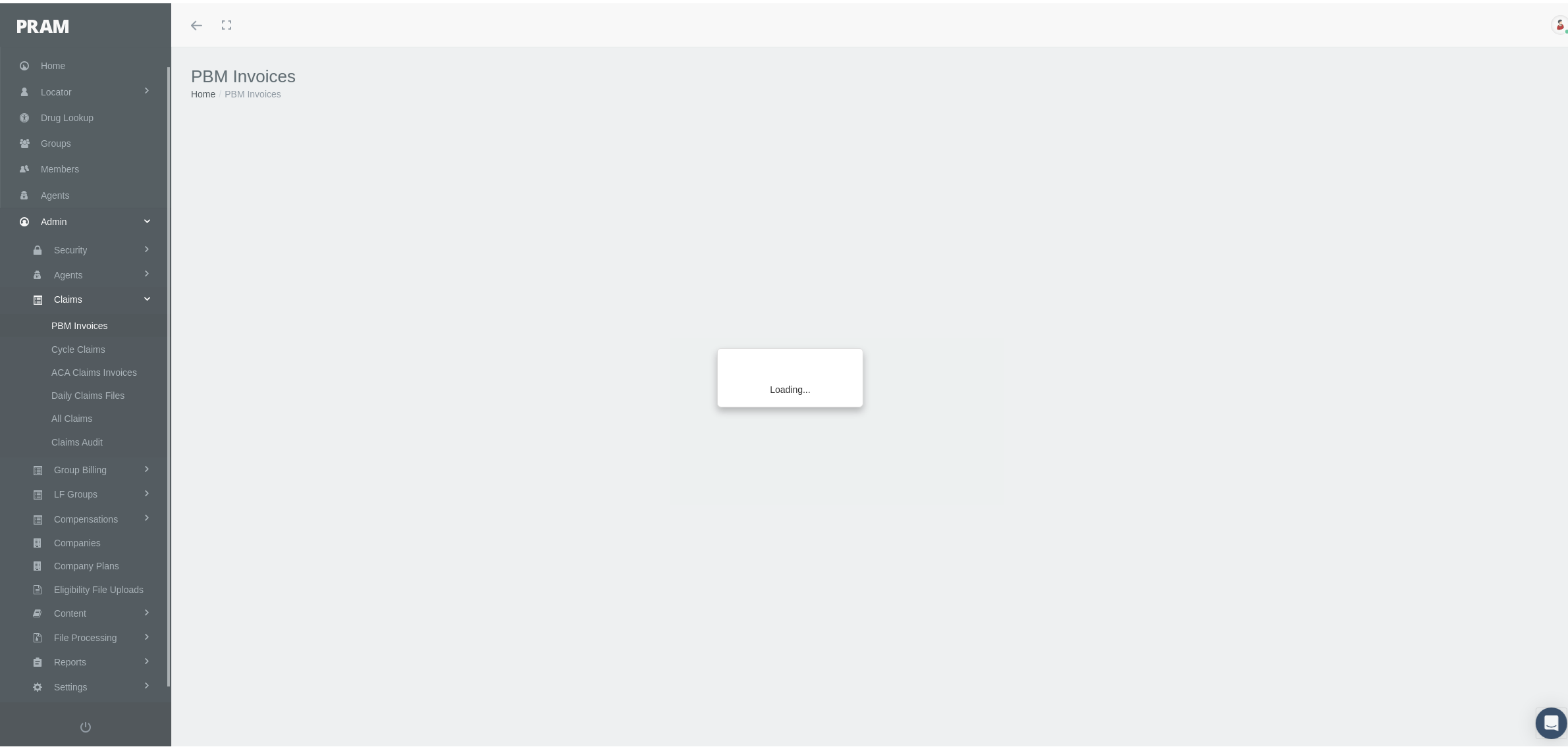
scroll to position [33, 0]
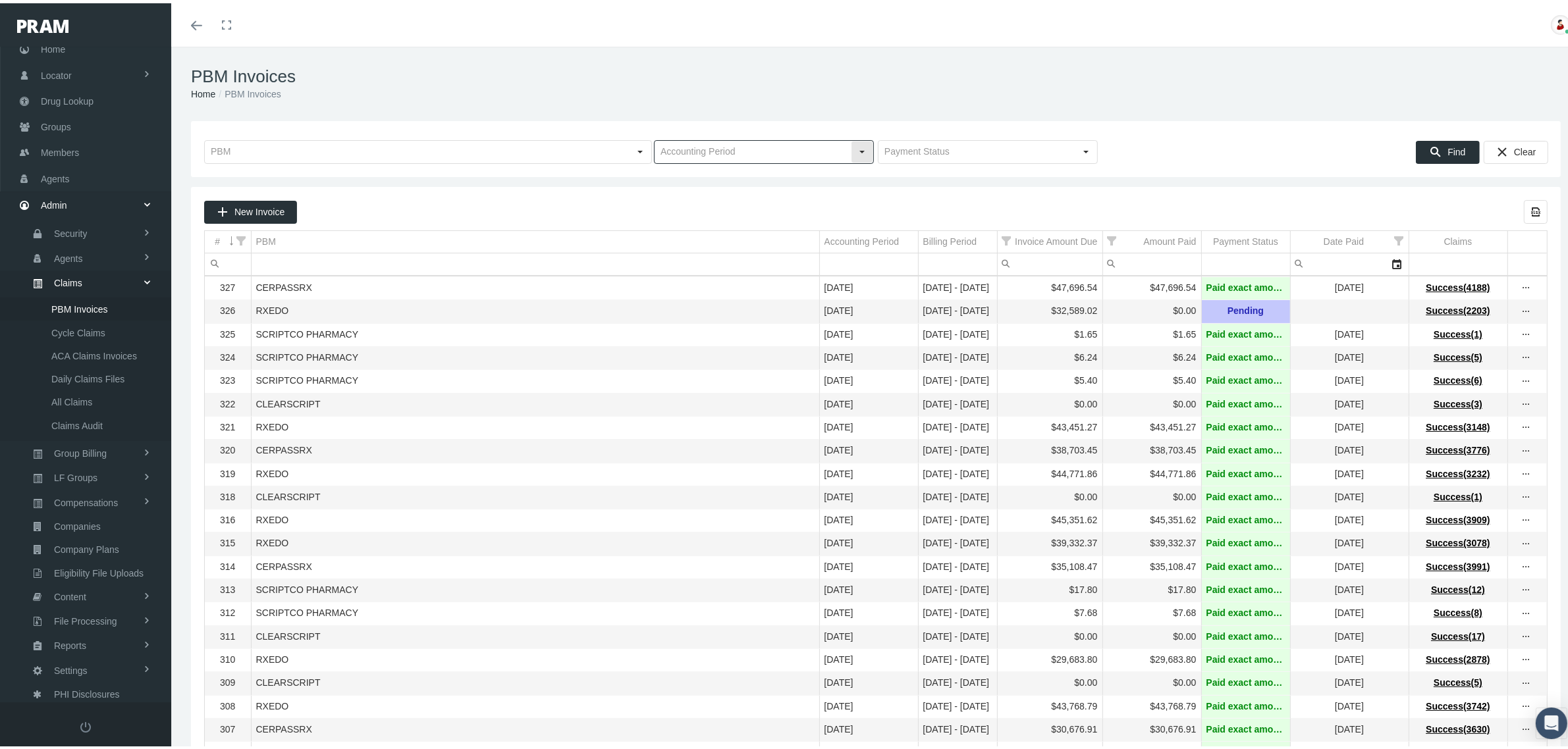
click at [856, 150] on div "Select" at bounding box center [862, 148] width 21 height 21
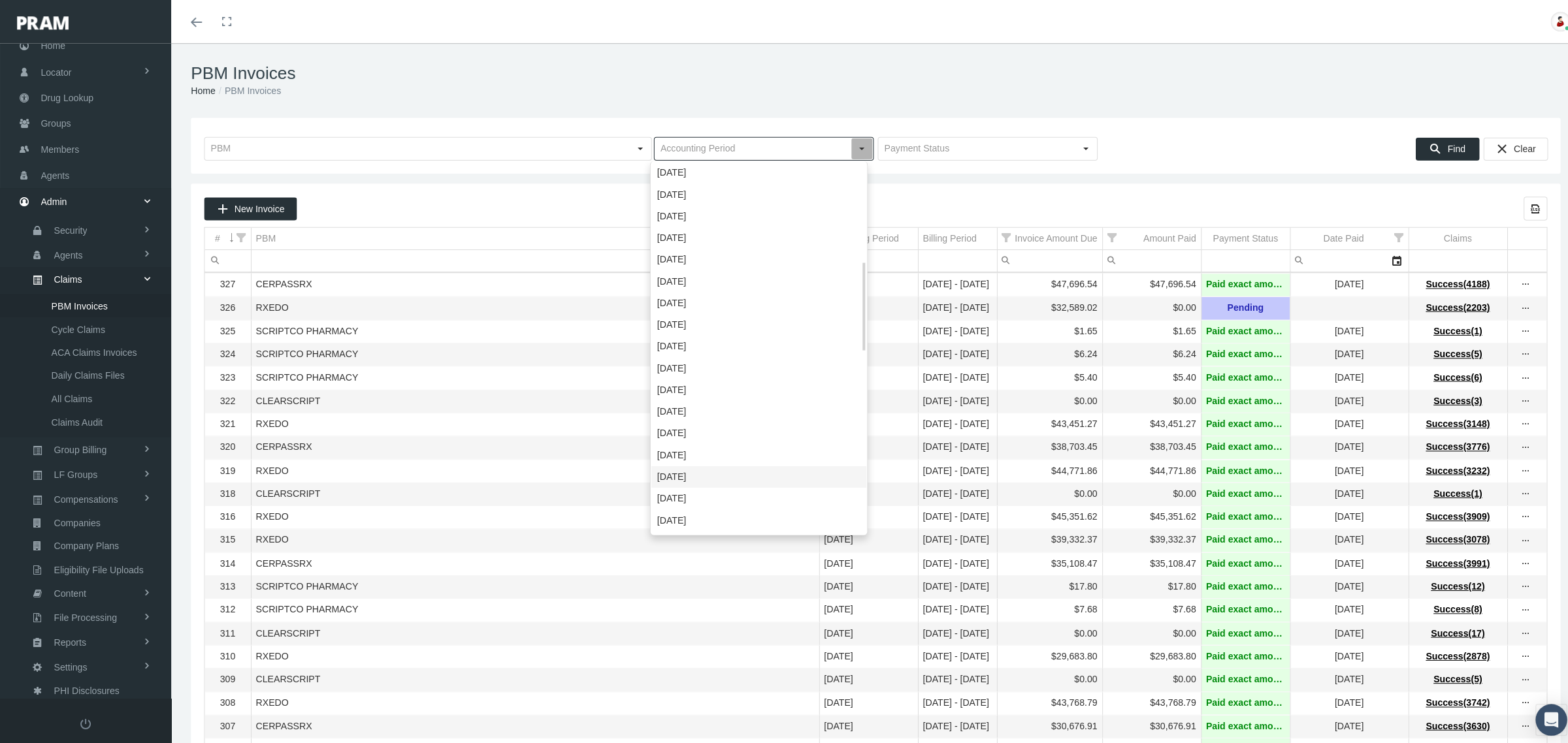
scroll to position [410, 0]
click at [710, 470] on div "February 2023" at bounding box center [753, 472] width 214 height 22
type input "February 2023"
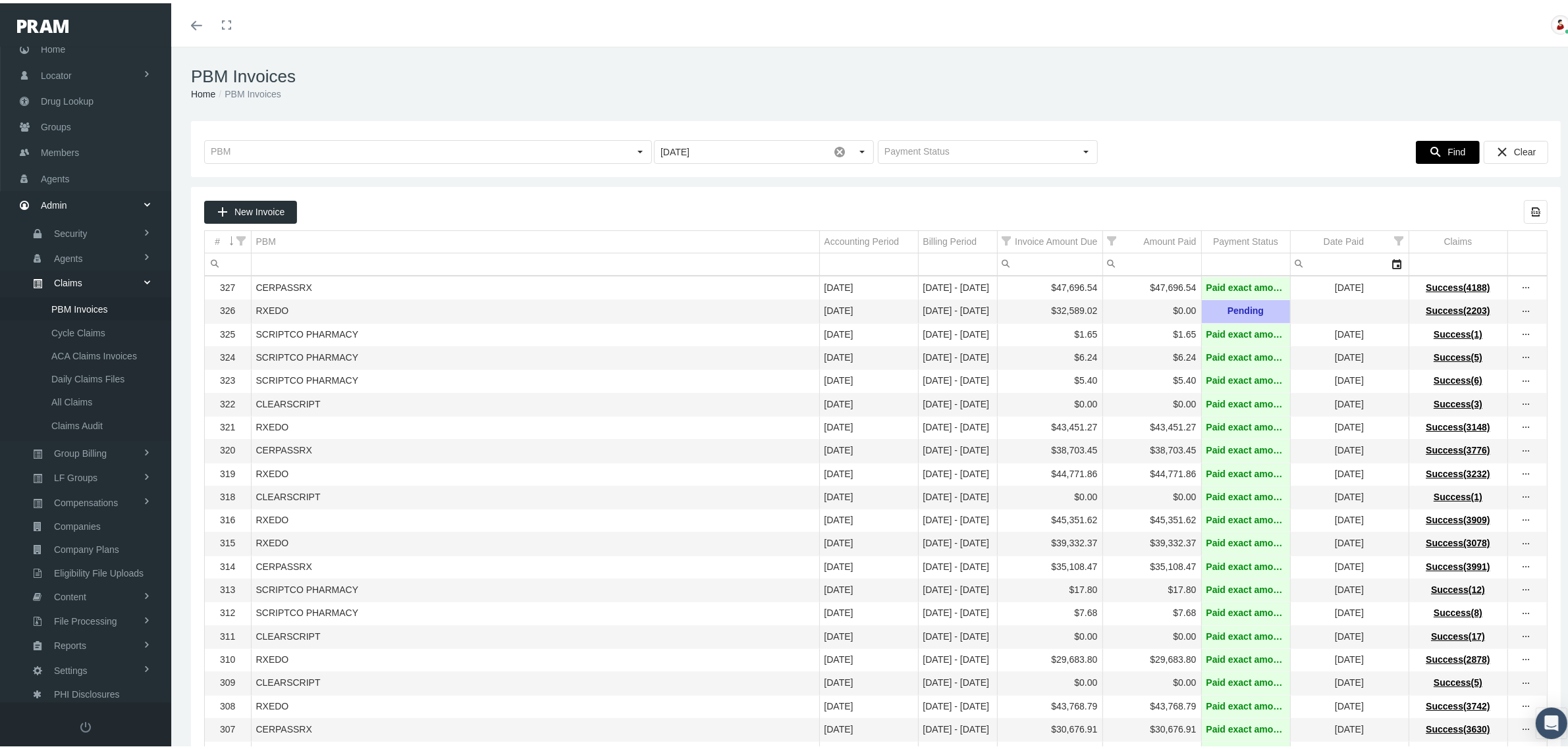
click at [1433, 150] on div "Find" at bounding box center [1448, 149] width 63 height 22
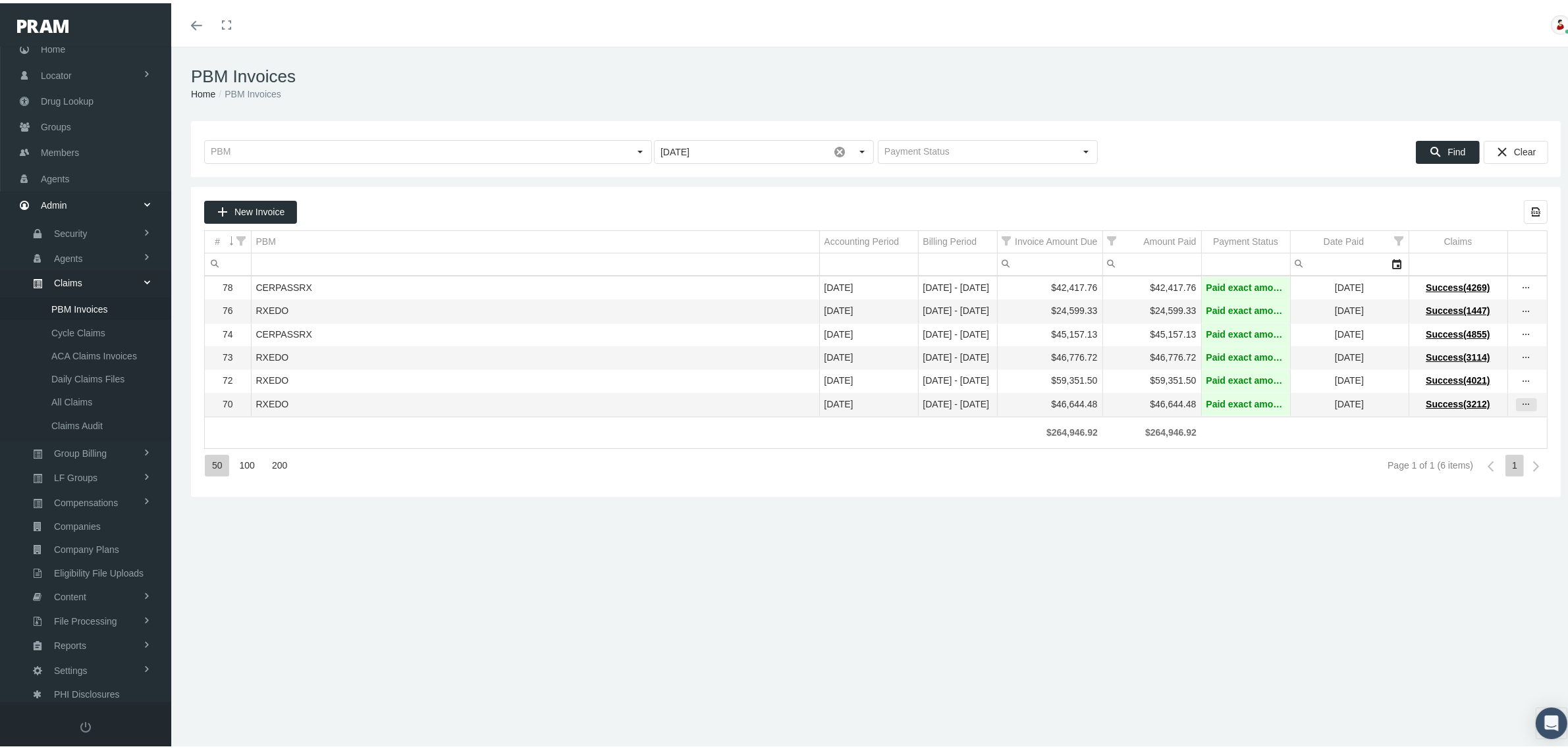
click at [1521, 406] on icon "more" at bounding box center [1527, 401] width 12 height 12
click at [1472, 423] on div "View Invoice" at bounding box center [1458, 430] width 129 height 28
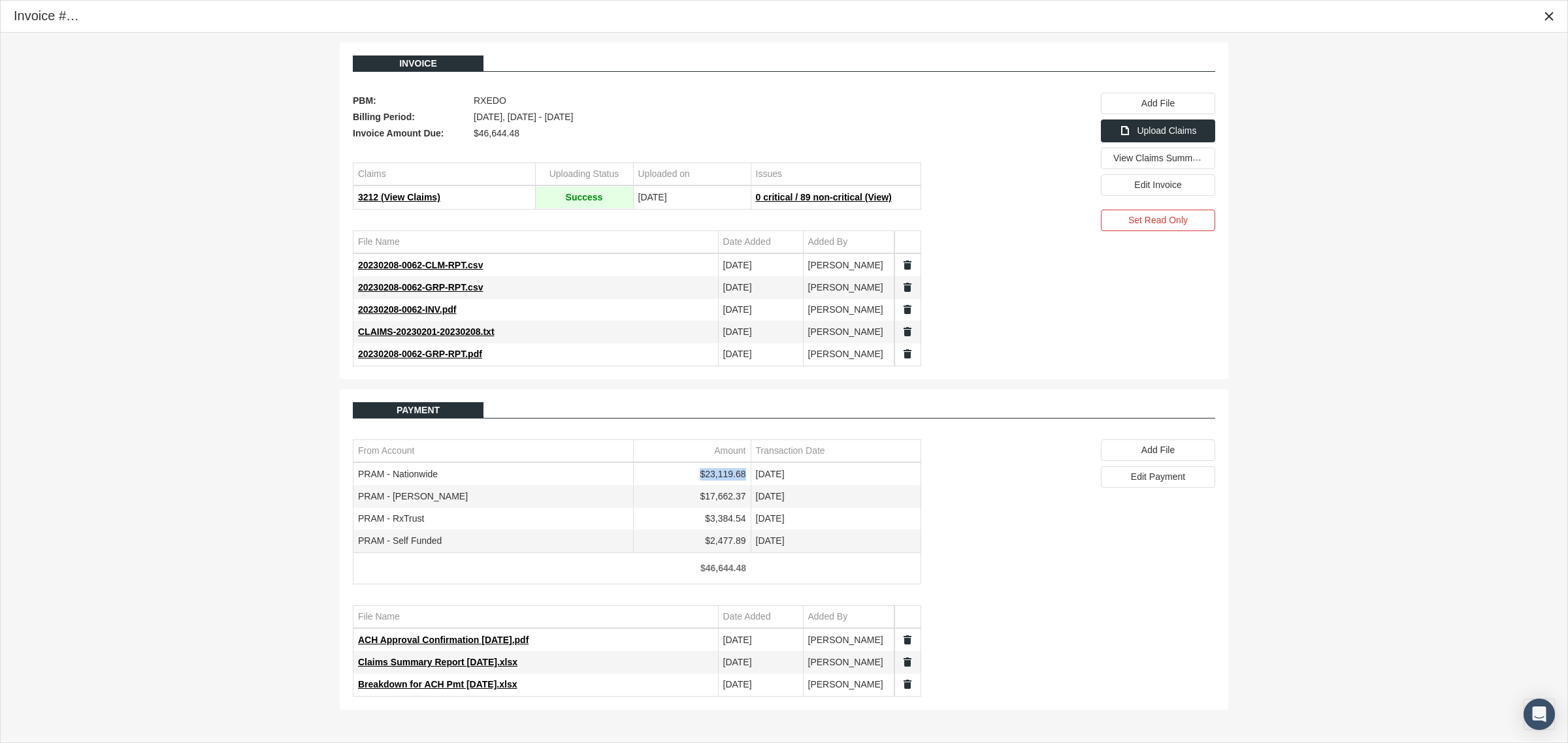
drag, startPoint x: 747, startPoint y: 478, endPoint x: 704, endPoint y: 480, distance: 43.0
click at [704, 480] on td "$23,119.68" at bounding box center [691, 475] width 118 height 22
copy td "$23,119.68"
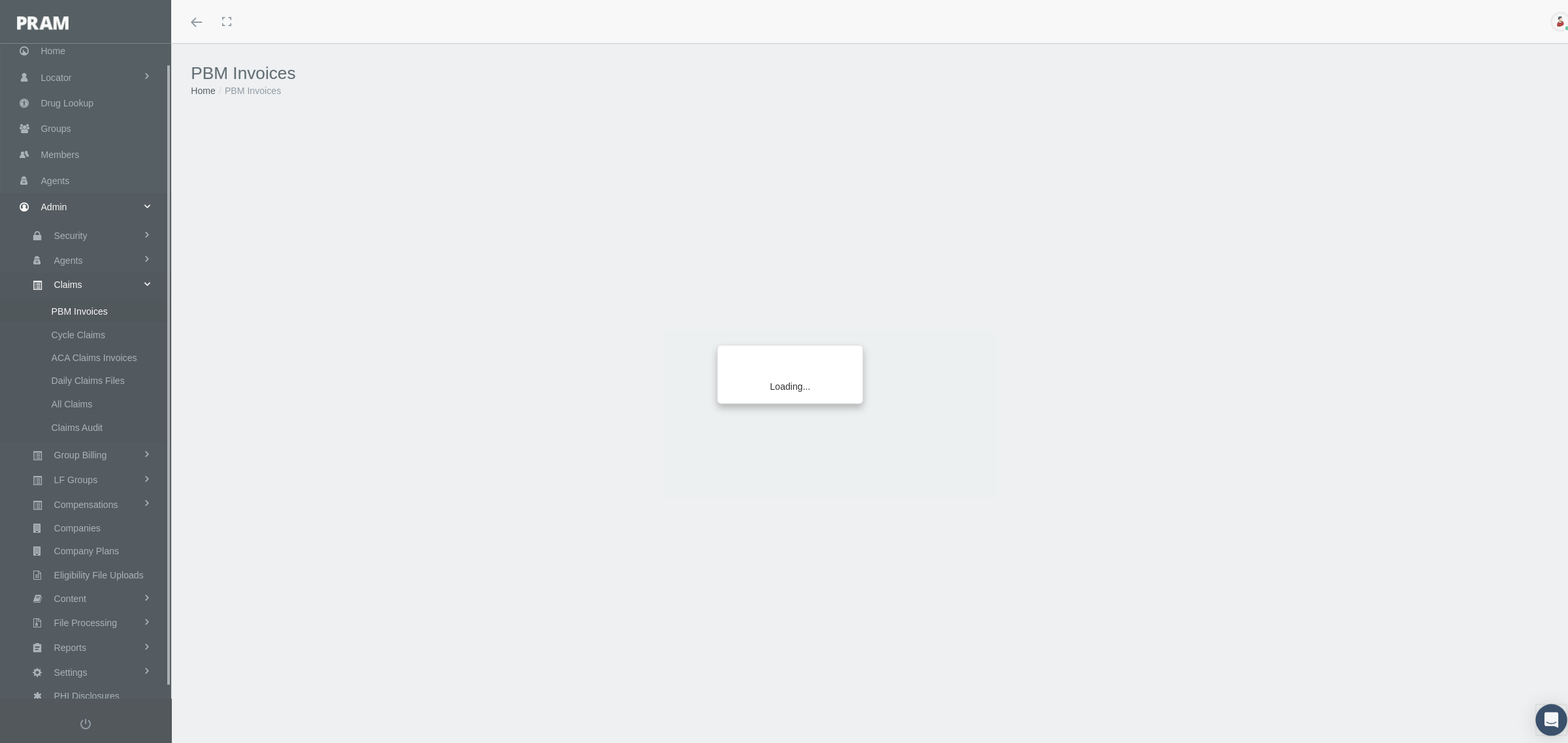
scroll to position [32, 0]
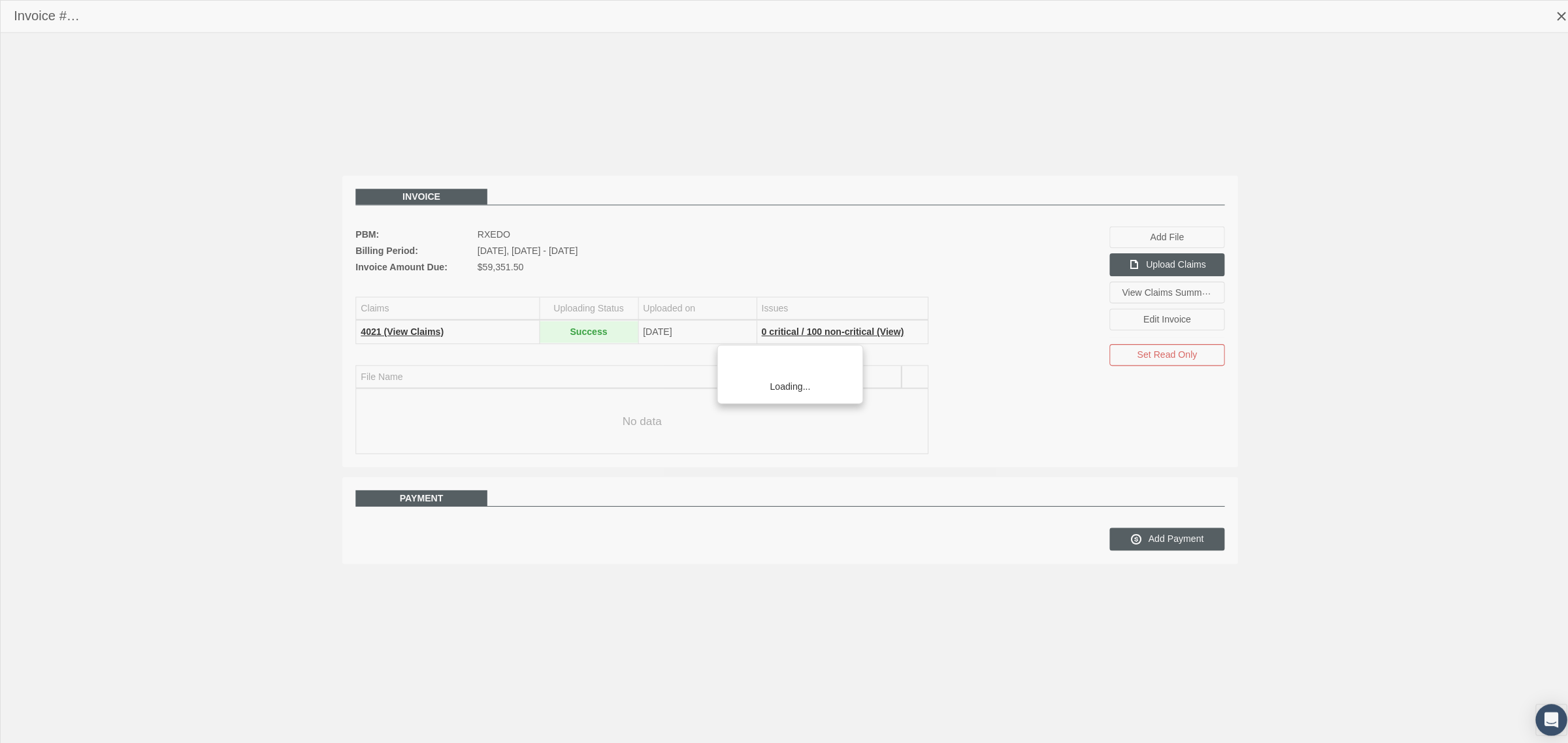
scroll to position [32, 0]
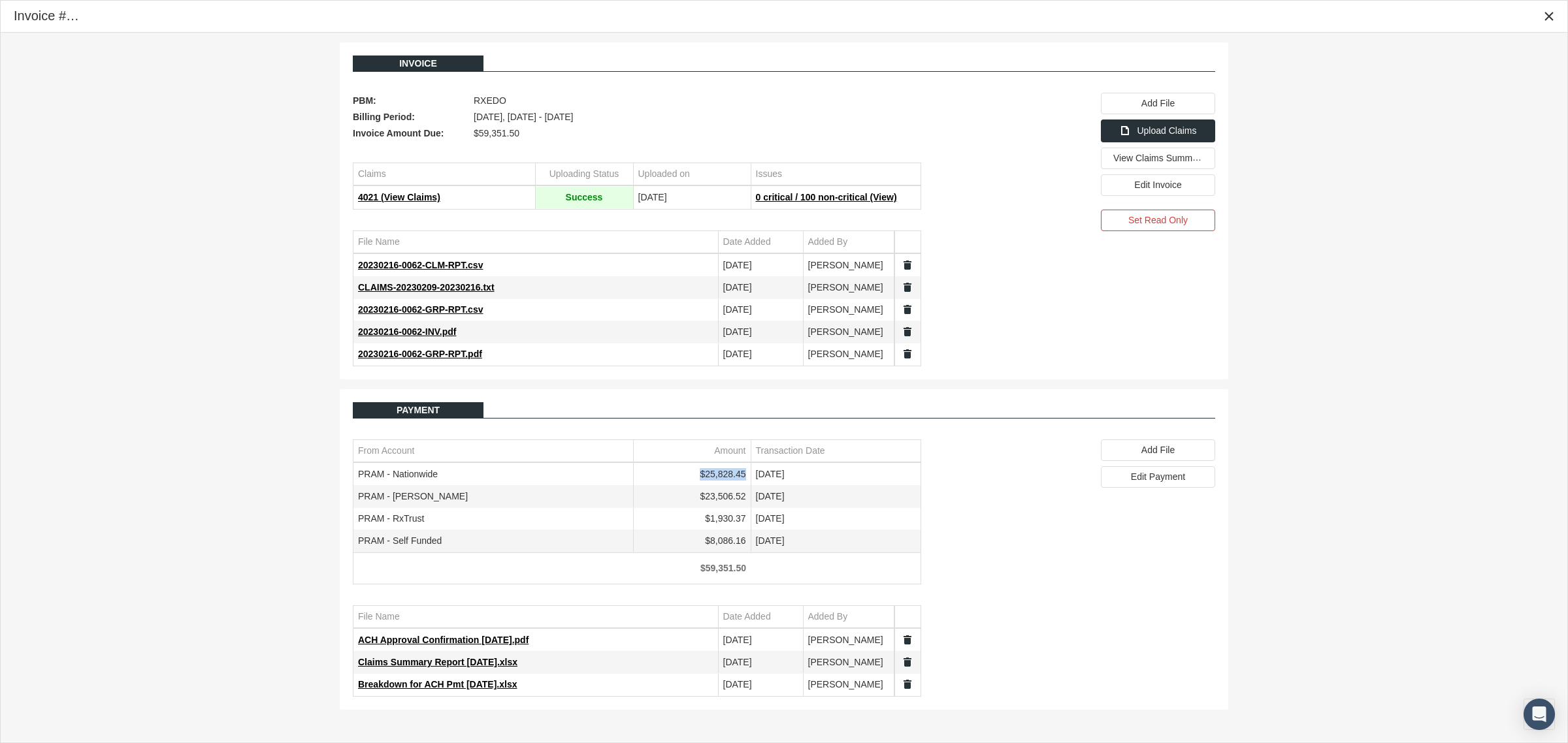
drag, startPoint x: 747, startPoint y: 480, endPoint x: 703, endPoint y: 488, distance: 44.7
click at [703, 486] on td "$25,828.45" at bounding box center [691, 475] width 118 height 22
copy td "$25,828.45"
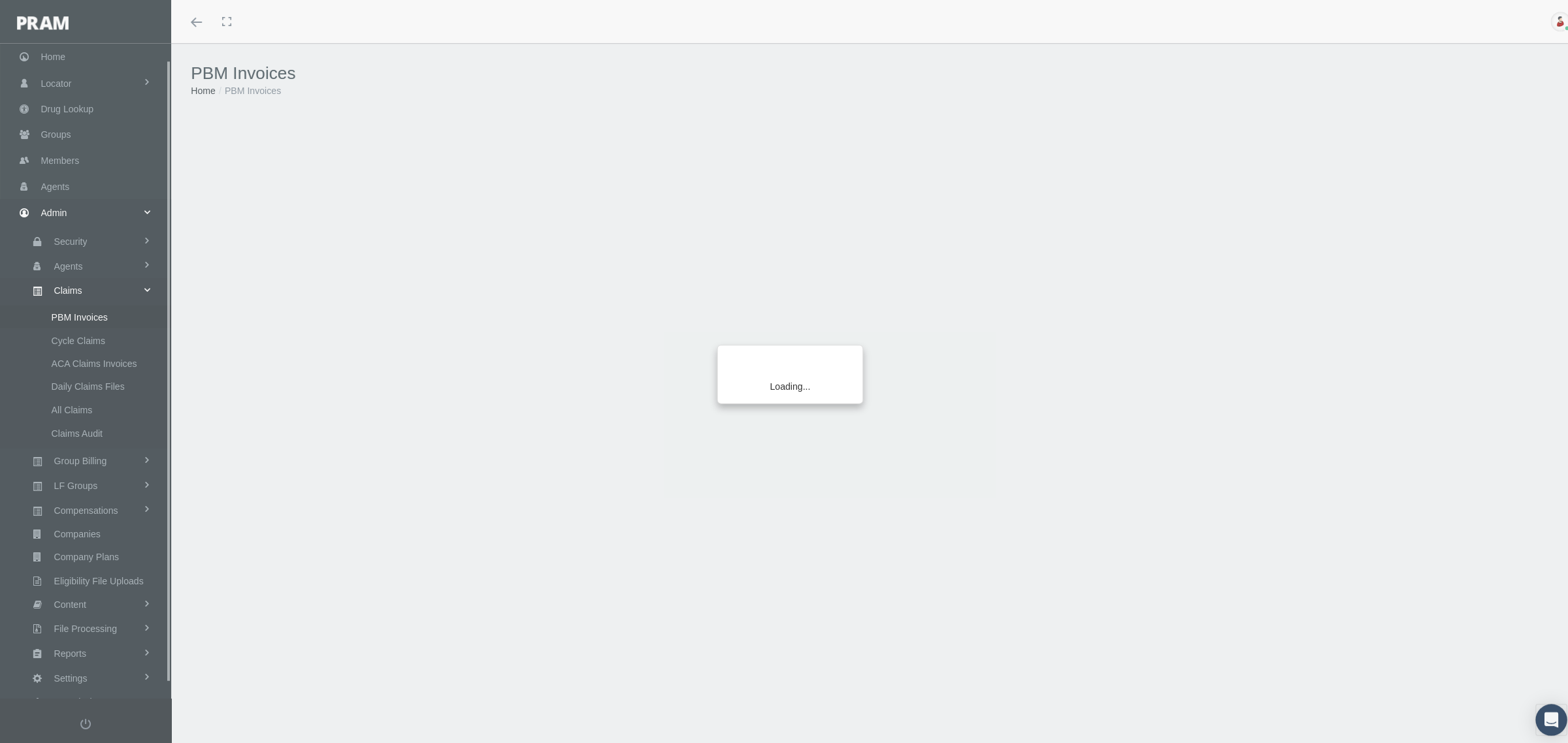
scroll to position [32, 0]
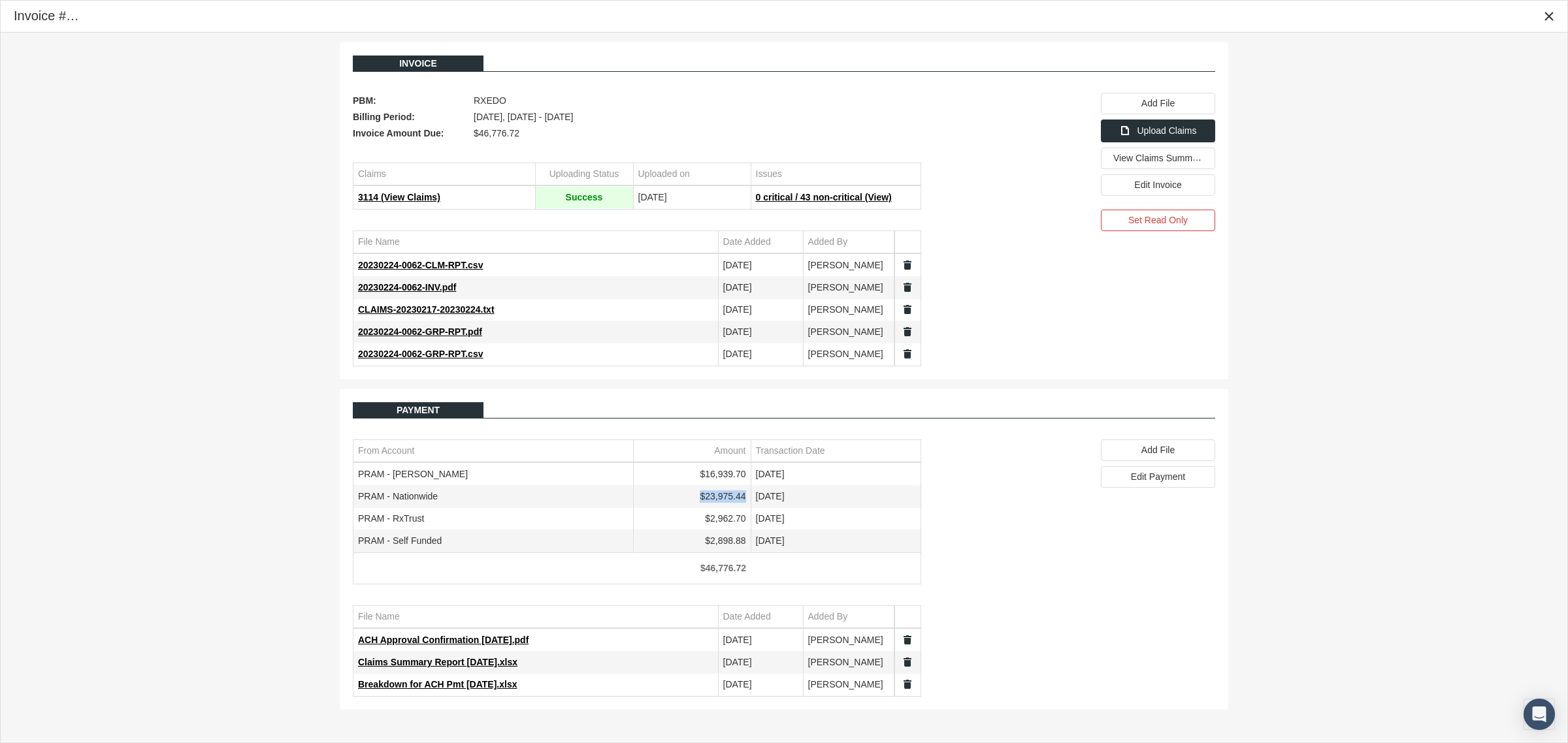
drag, startPoint x: 745, startPoint y: 503, endPoint x: 703, endPoint y: 508, distance: 42.3
click at [703, 508] on td "$23,975.44" at bounding box center [691, 497] width 118 height 22
copy td "$23,975.44"
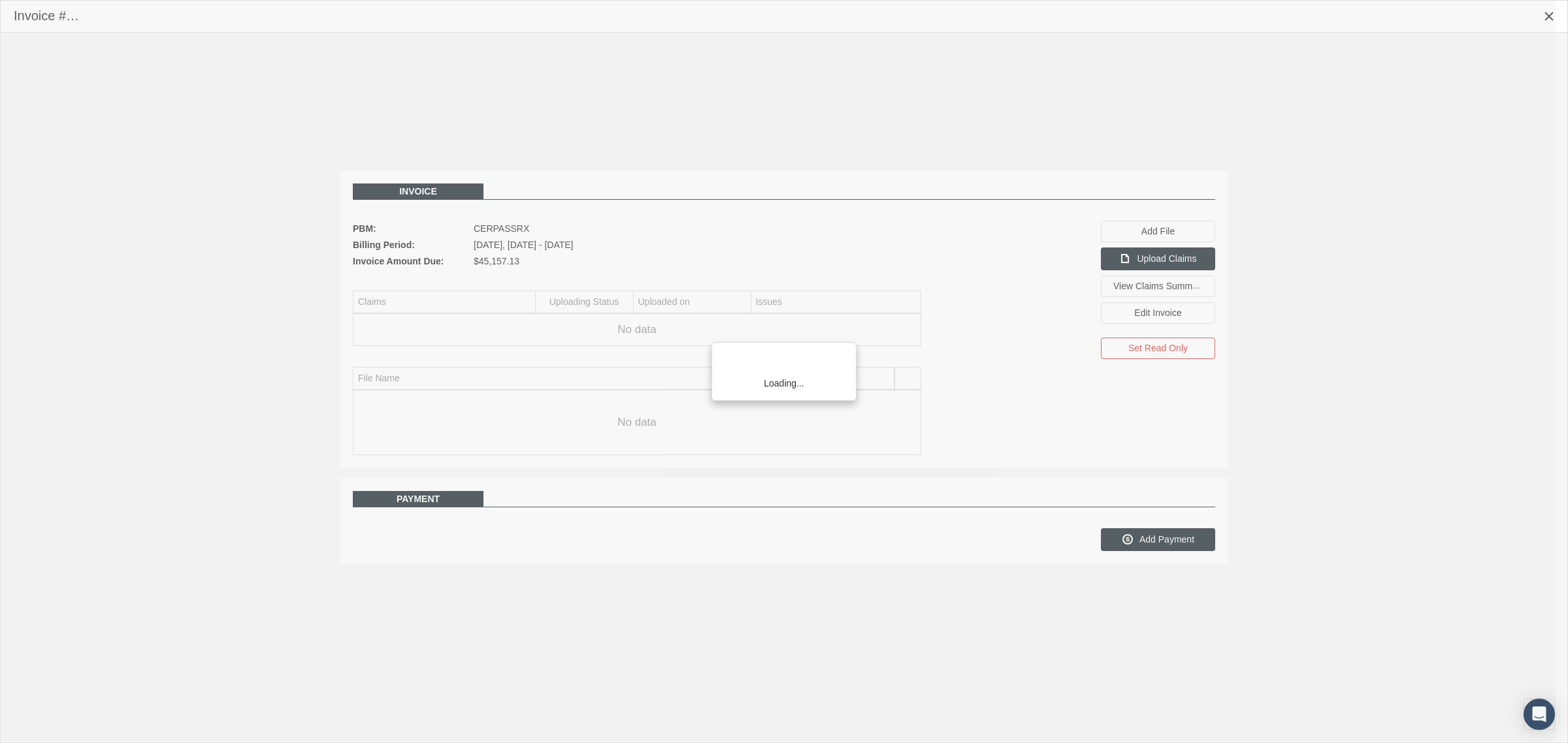
scroll to position [32, 0]
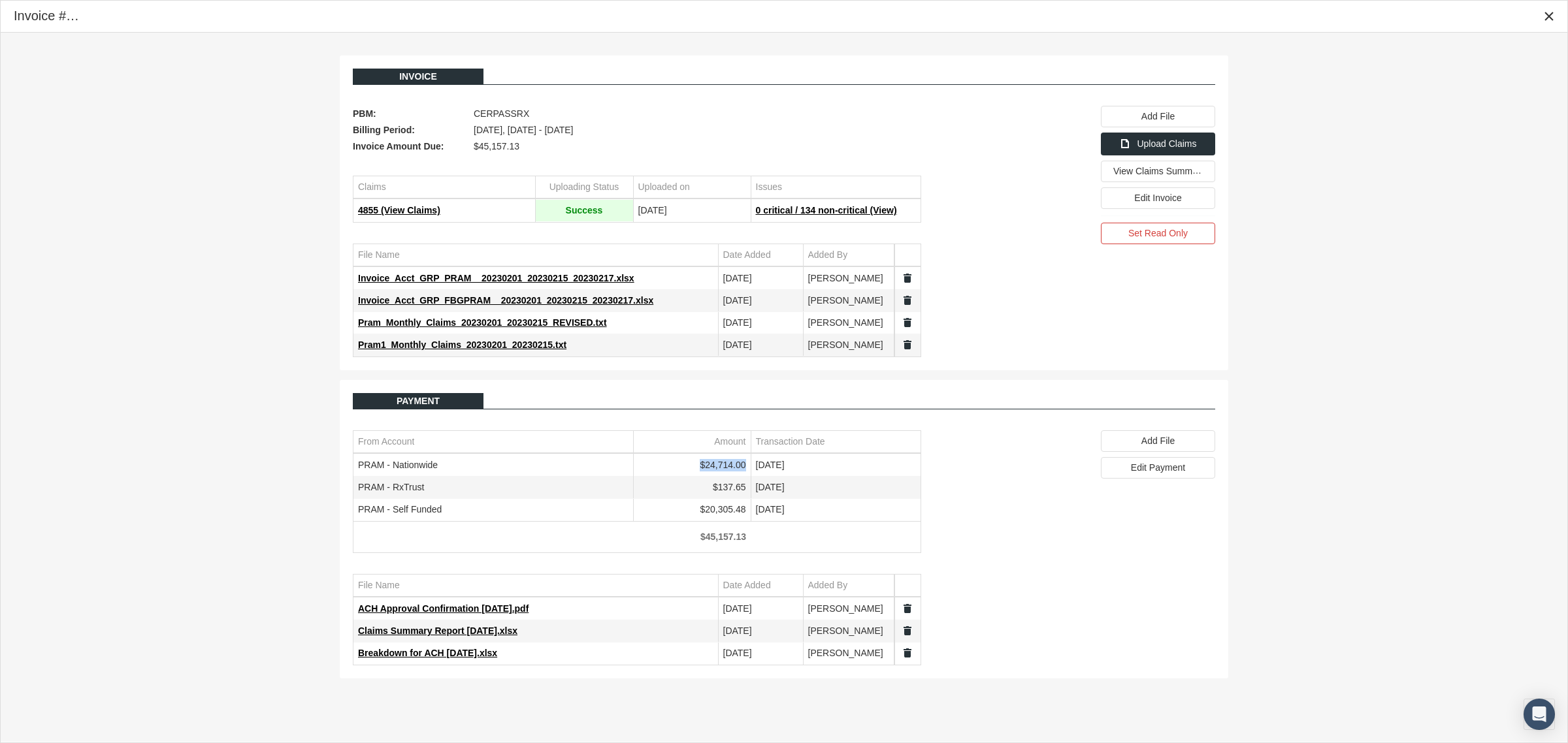
drag, startPoint x: 746, startPoint y: 464, endPoint x: 701, endPoint y: 471, distance: 45.5
click at [701, 471] on td "$24,714.00" at bounding box center [691, 465] width 118 height 22
copy td "$24,714.00"
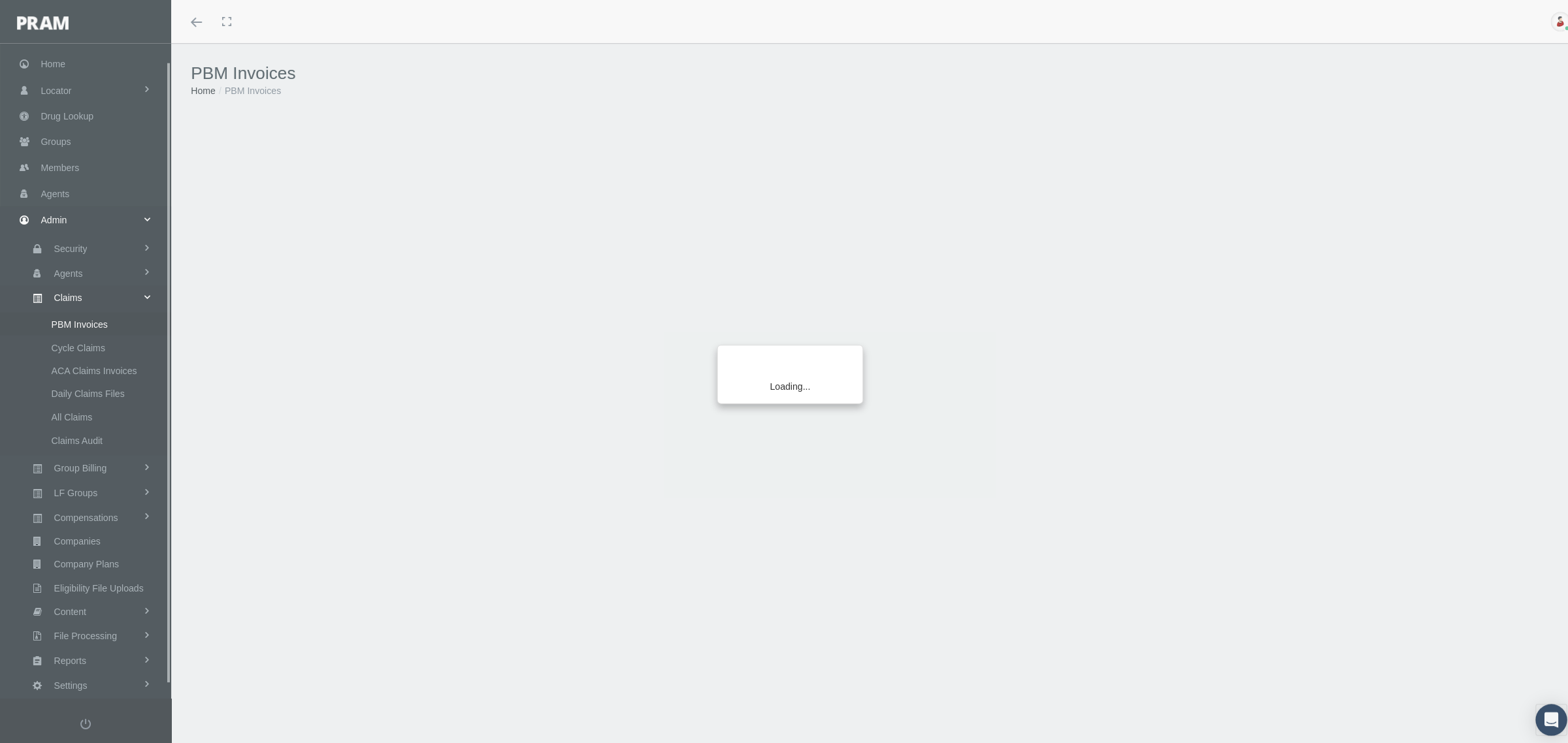
scroll to position [32, 0]
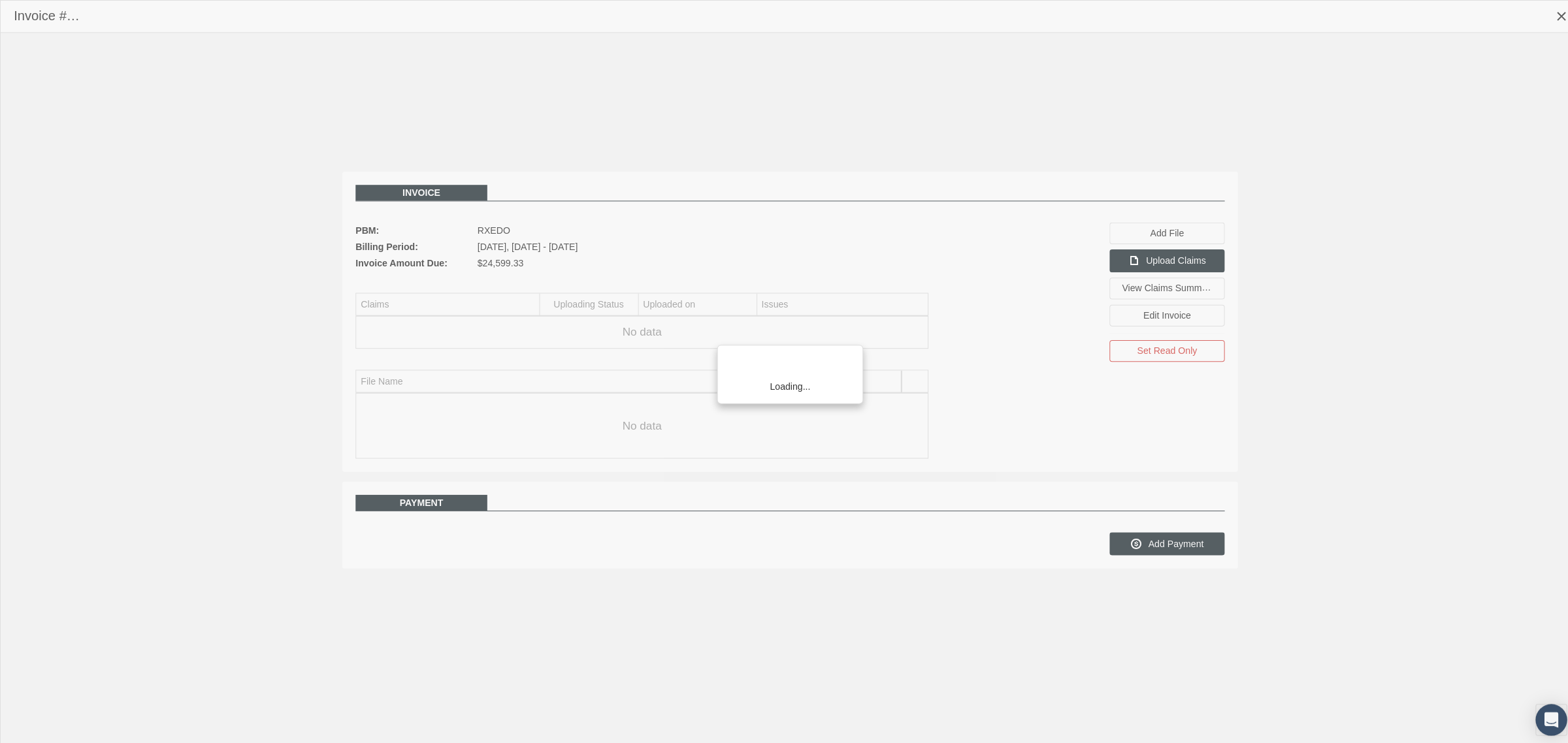
scroll to position [32, 0]
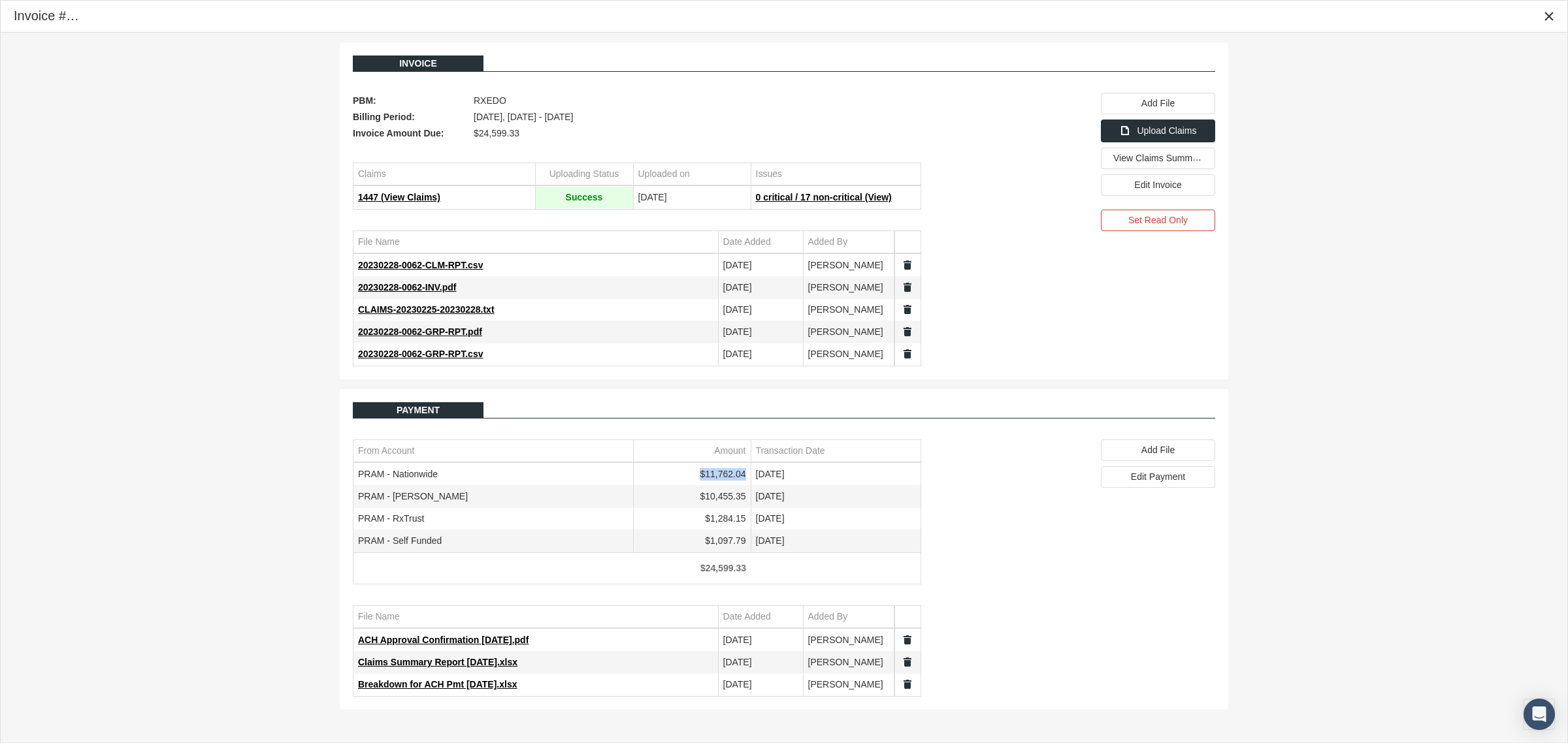
drag, startPoint x: 745, startPoint y: 479, endPoint x: 702, endPoint y: 485, distance: 43.4
click at [702, 485] on td "$11,762.04" at bounding box center [691, 475] width 118 height 22
copy td "$11,762.04"
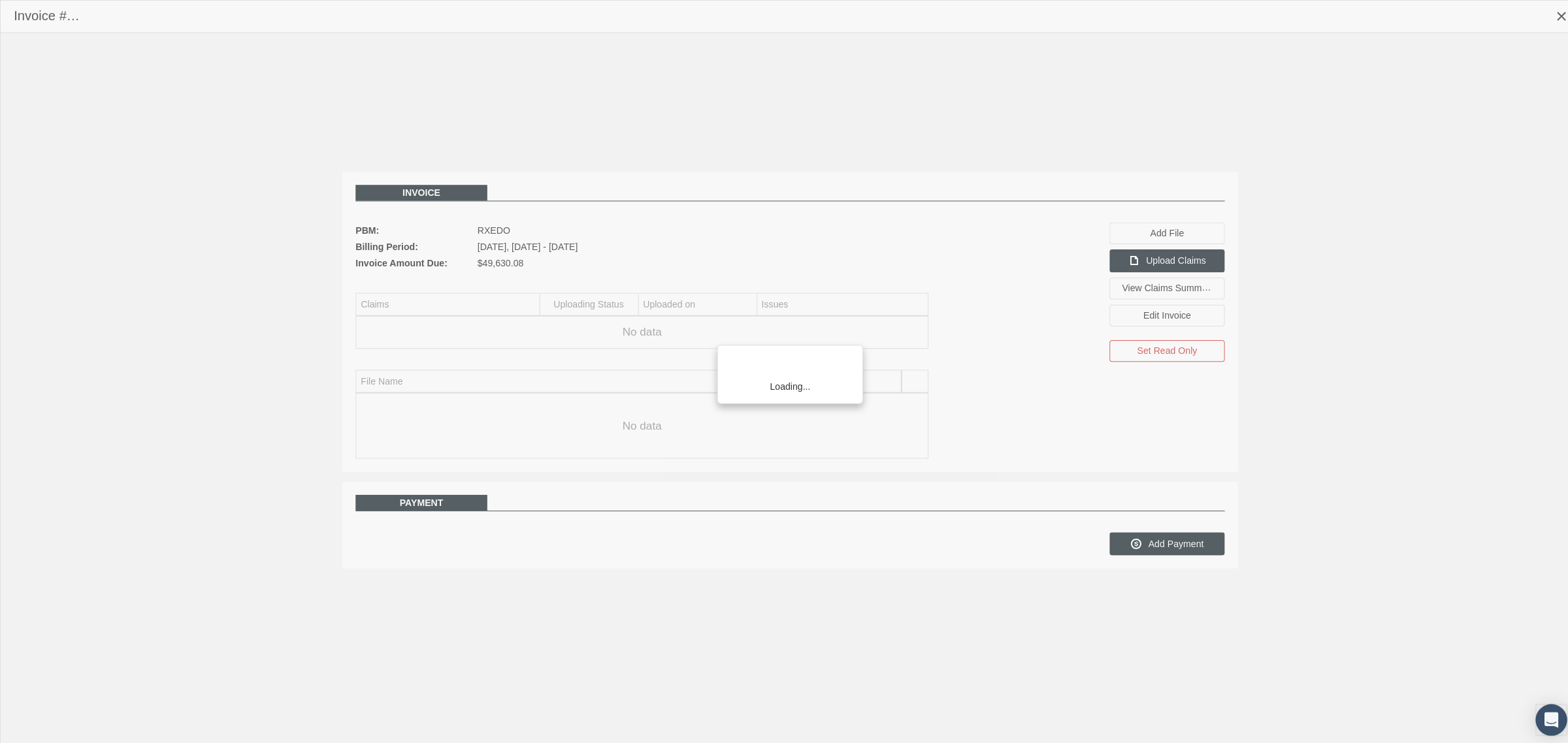
scroll to position [32, 0]
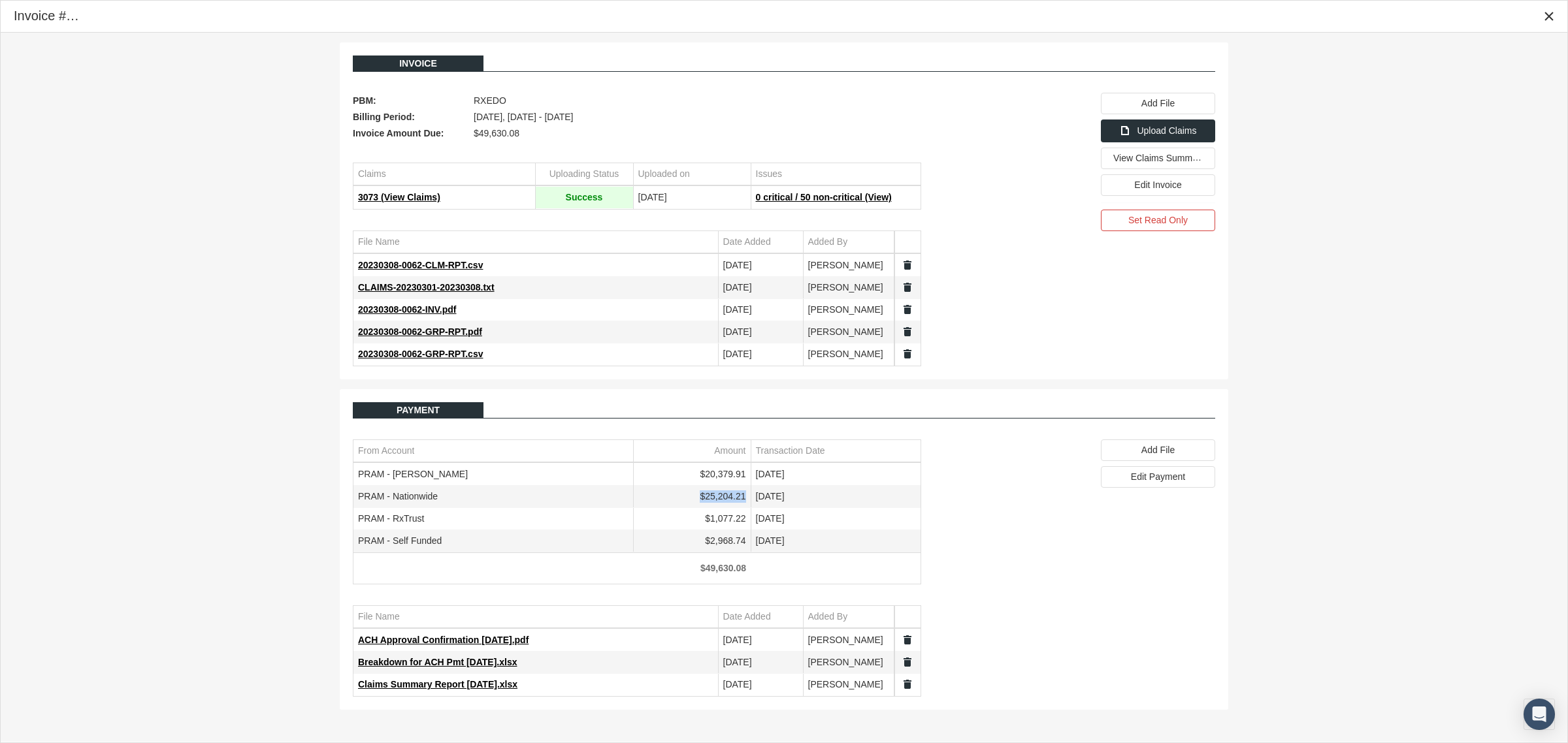
drag, startPoint x: 746, startPoint y: 498, endPoint x: 704, endPoint y: 504, distance: 42.4
click at [704, 504] on td "$25,204.21" at bounding box center [691, 497] width 118 height 22
copy td "$25,204.21"
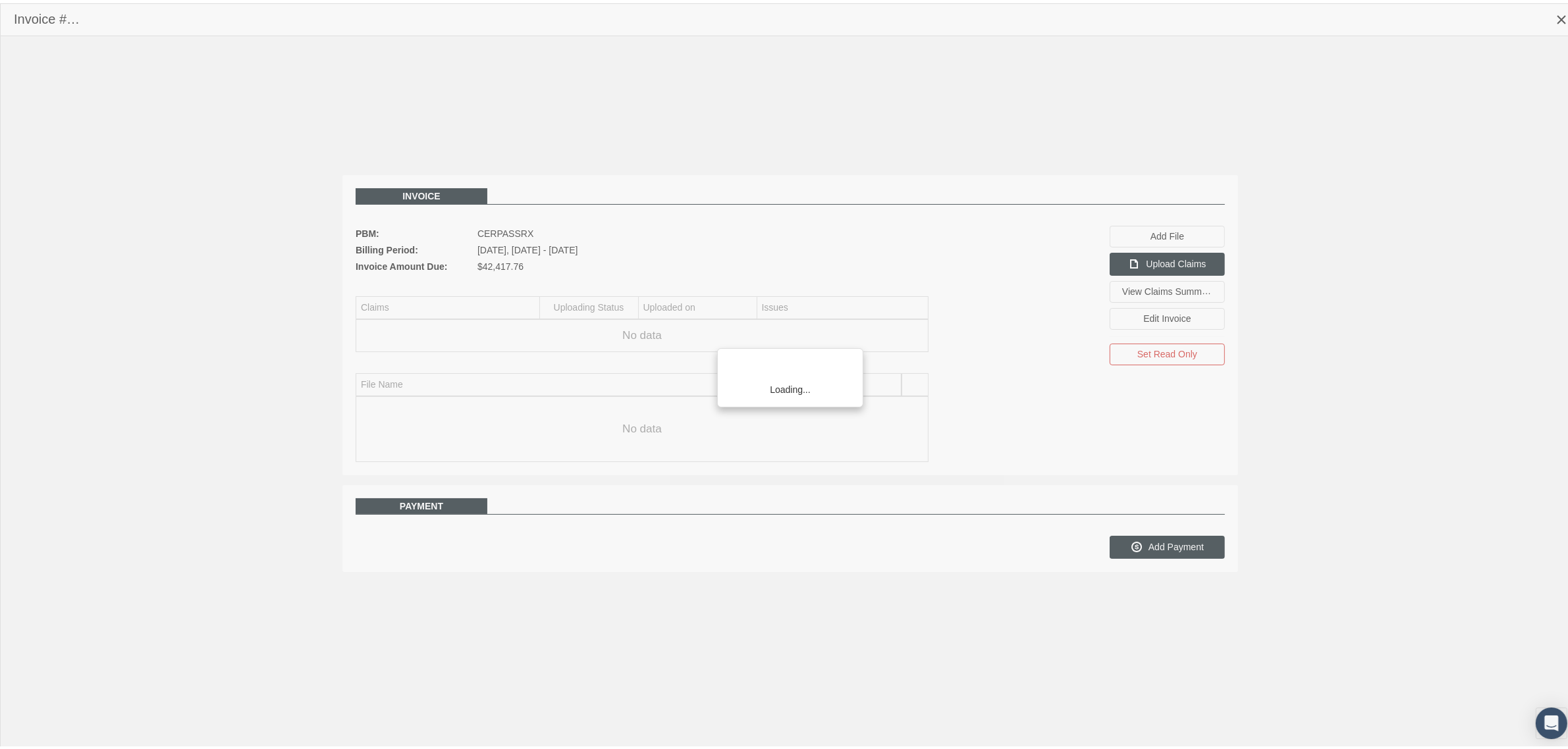
scroll to position [33, 0]
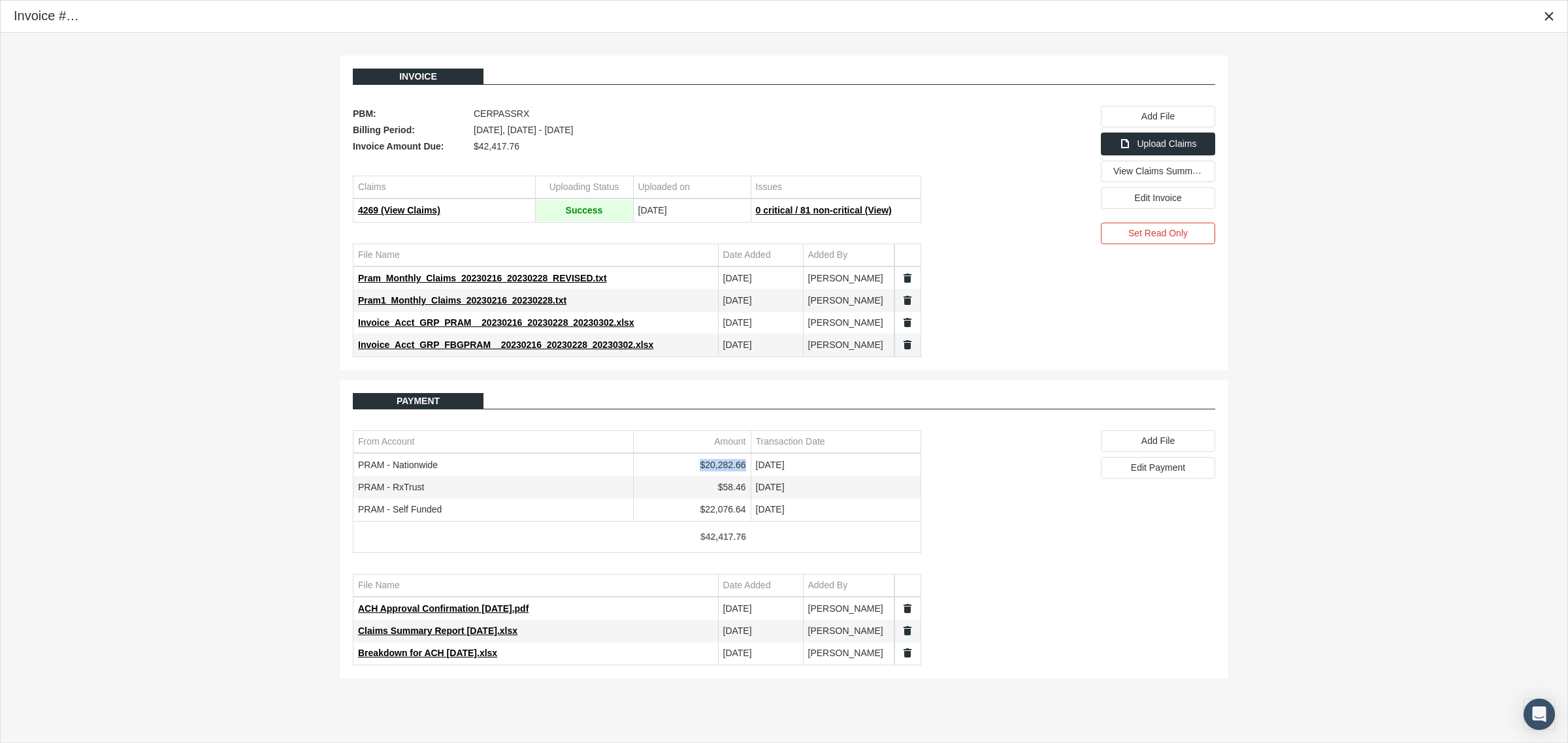
drag, startPoint x: 746, startPoint y: 467, endPoint x: 703, endPoint y: 469, distance: 43.0
click at [703, 469] on td "$20,282.66" at bounding box center [691, 465] width 118 height 22
copy td "$20,282.66"
click at [1549, 19] on icon "Close" at bounding box center [1549, 16] width 12 height 12
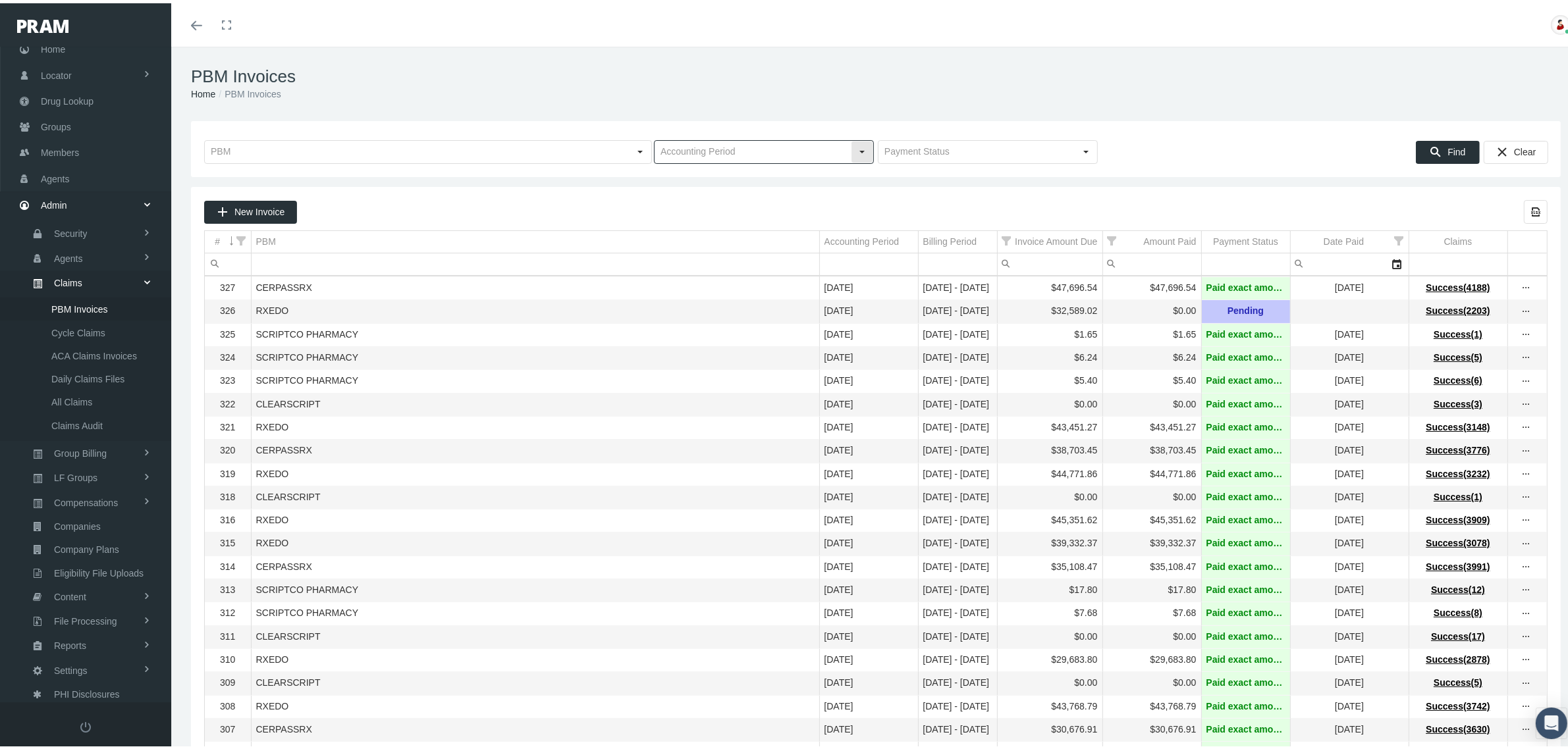
click at [863, 155] on div "Select" at bounding box center [862, 148] width 21 height 21
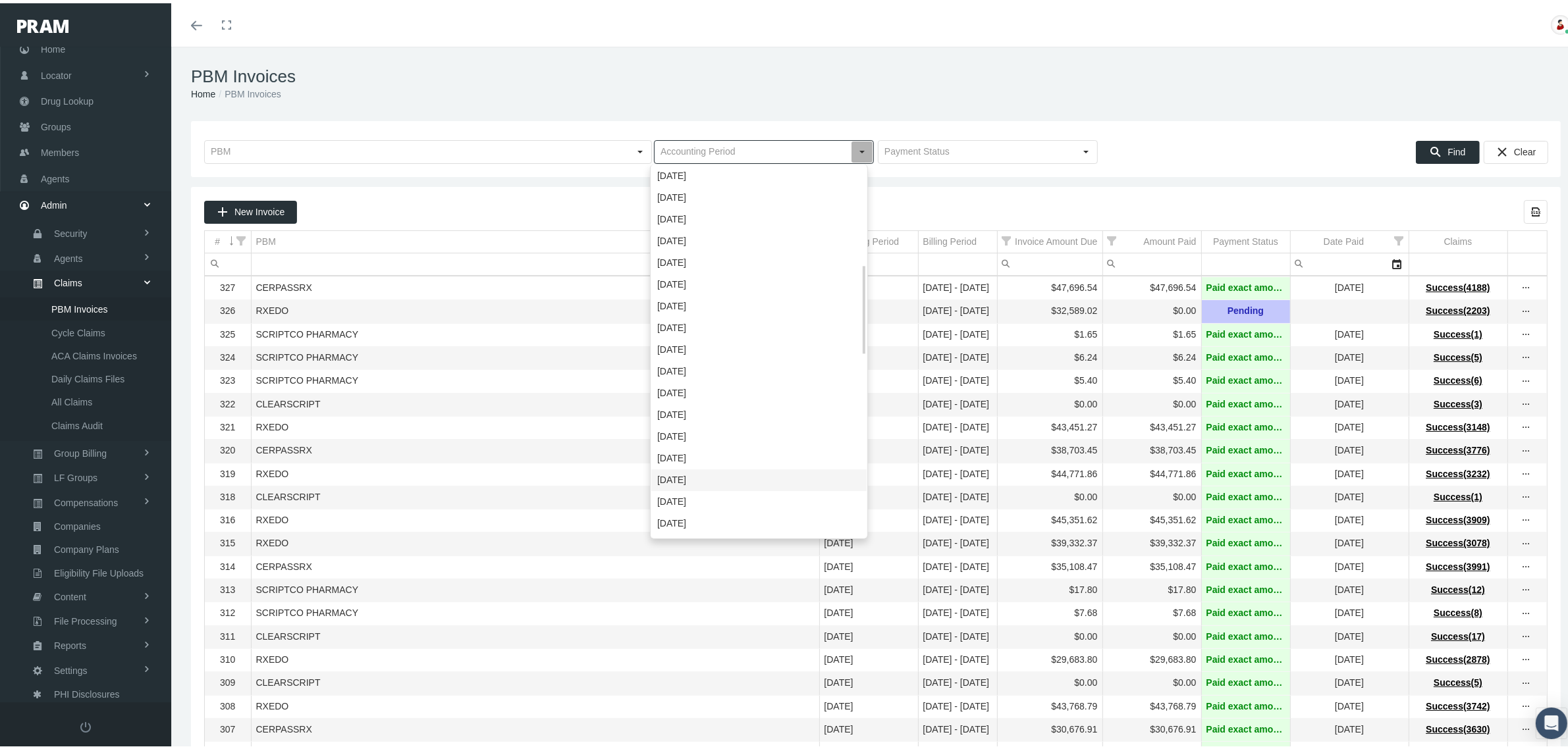
scroll to position [413, 0]
click at [713, 469] on div "February 2023" at bounding box center [759, 477] width 215 height 22
type input "February 2023"
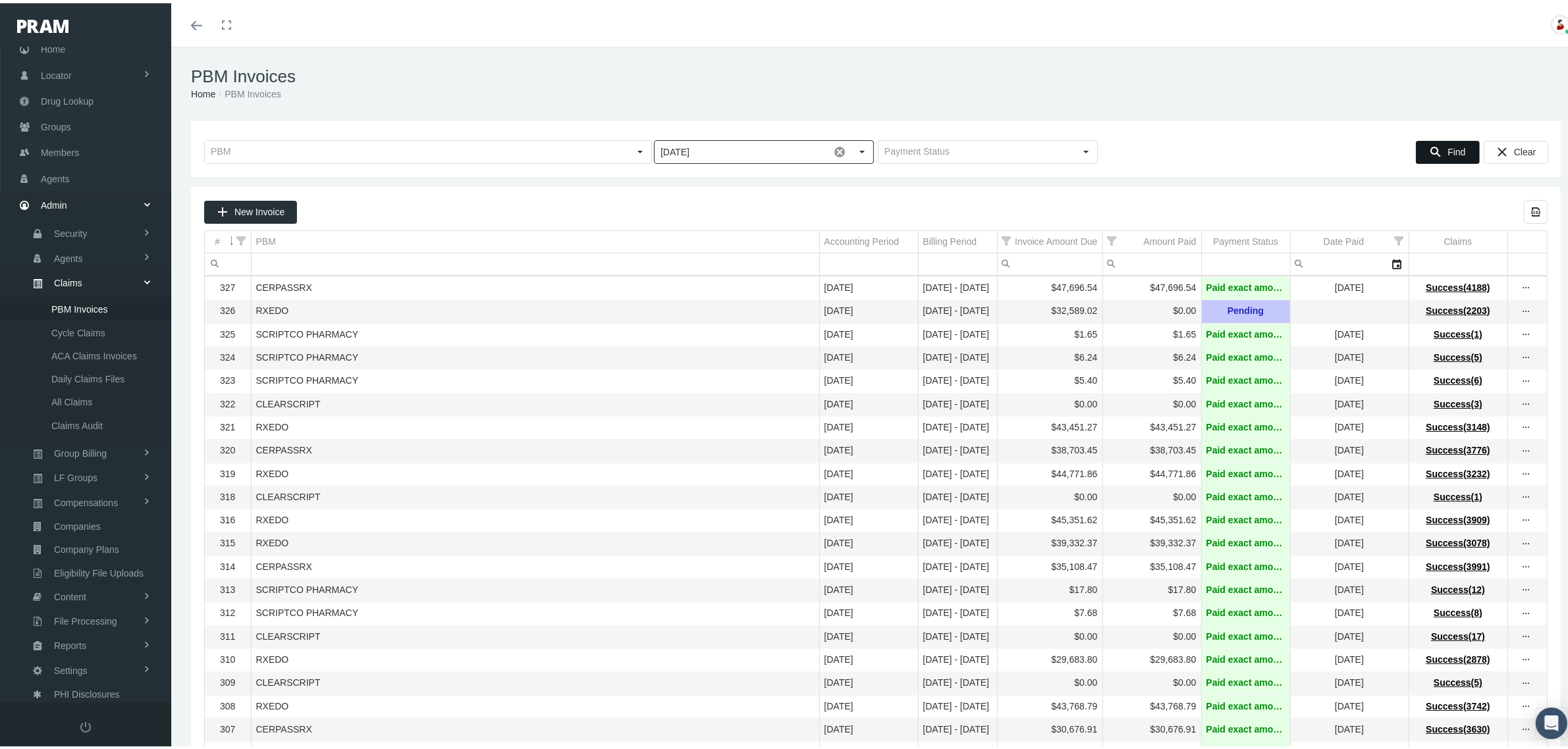
click at [1430, 147] on icon "Find" at bounding box center [1436, 148] width 12 height 12
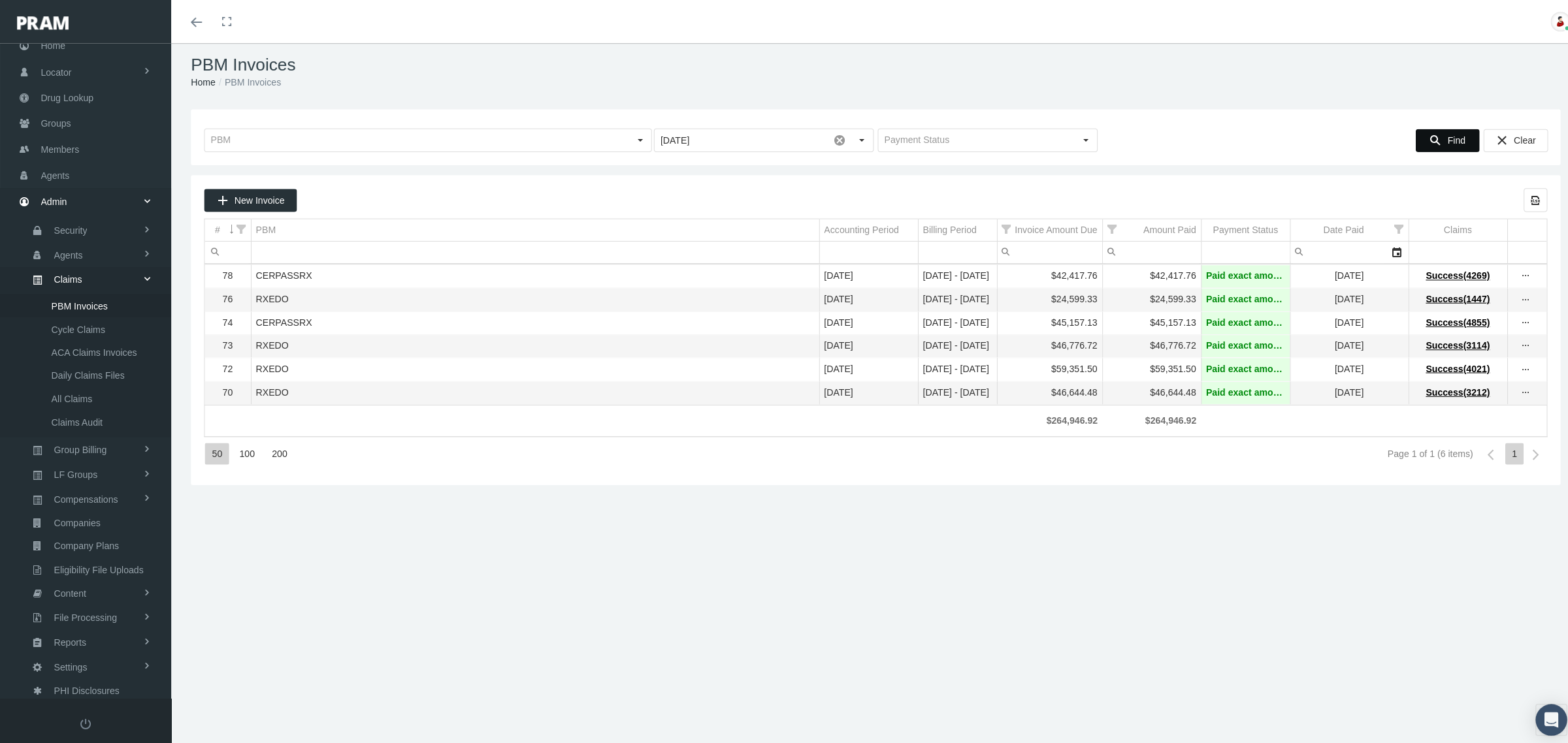
scroll to position [0, 0]
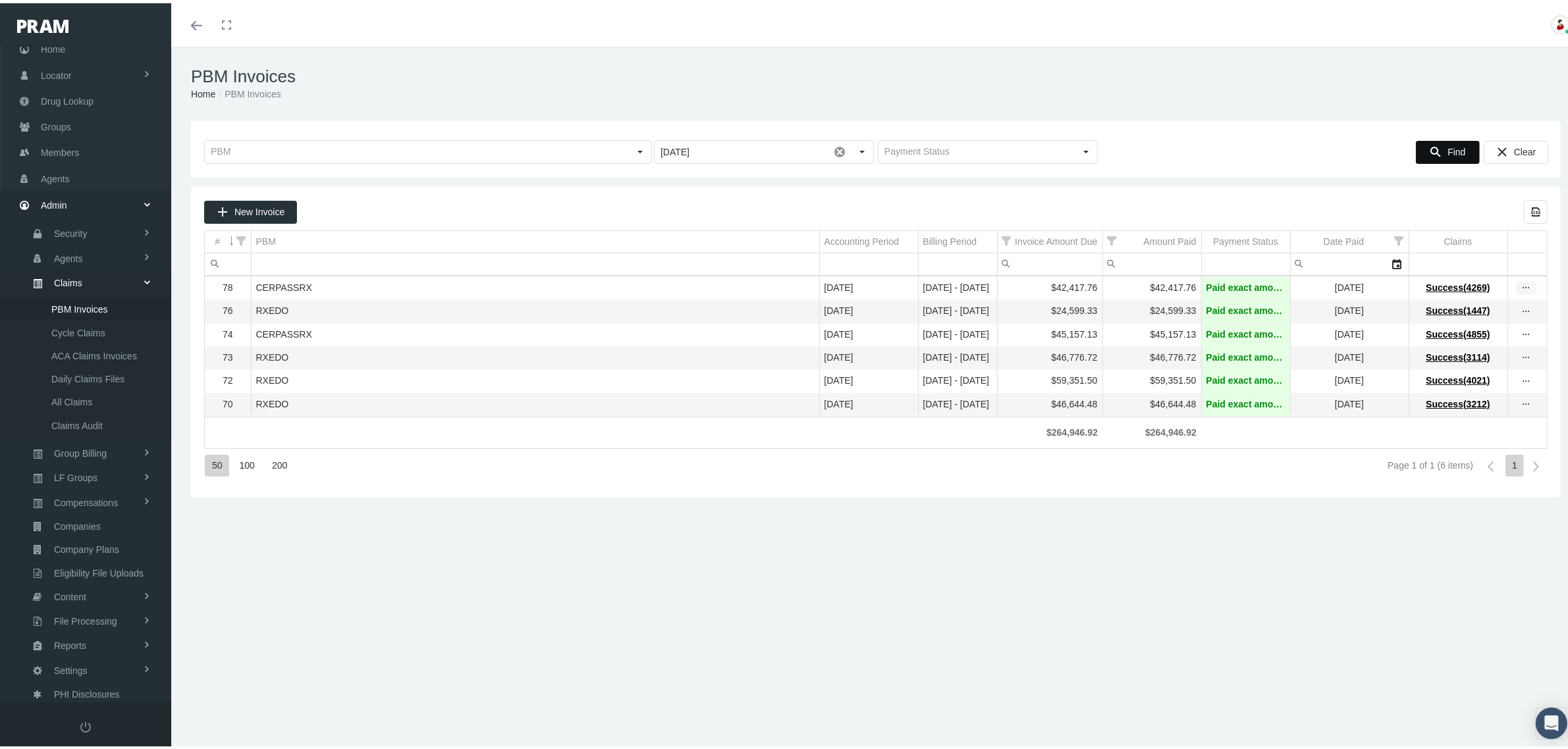
click at [1521, 285] on icon "more" at bounding box center [1527, 285] width 12 height 12
click at [1469, 310] on div "View Invoice" at bounding box center [1458, 310] width 129 height 28
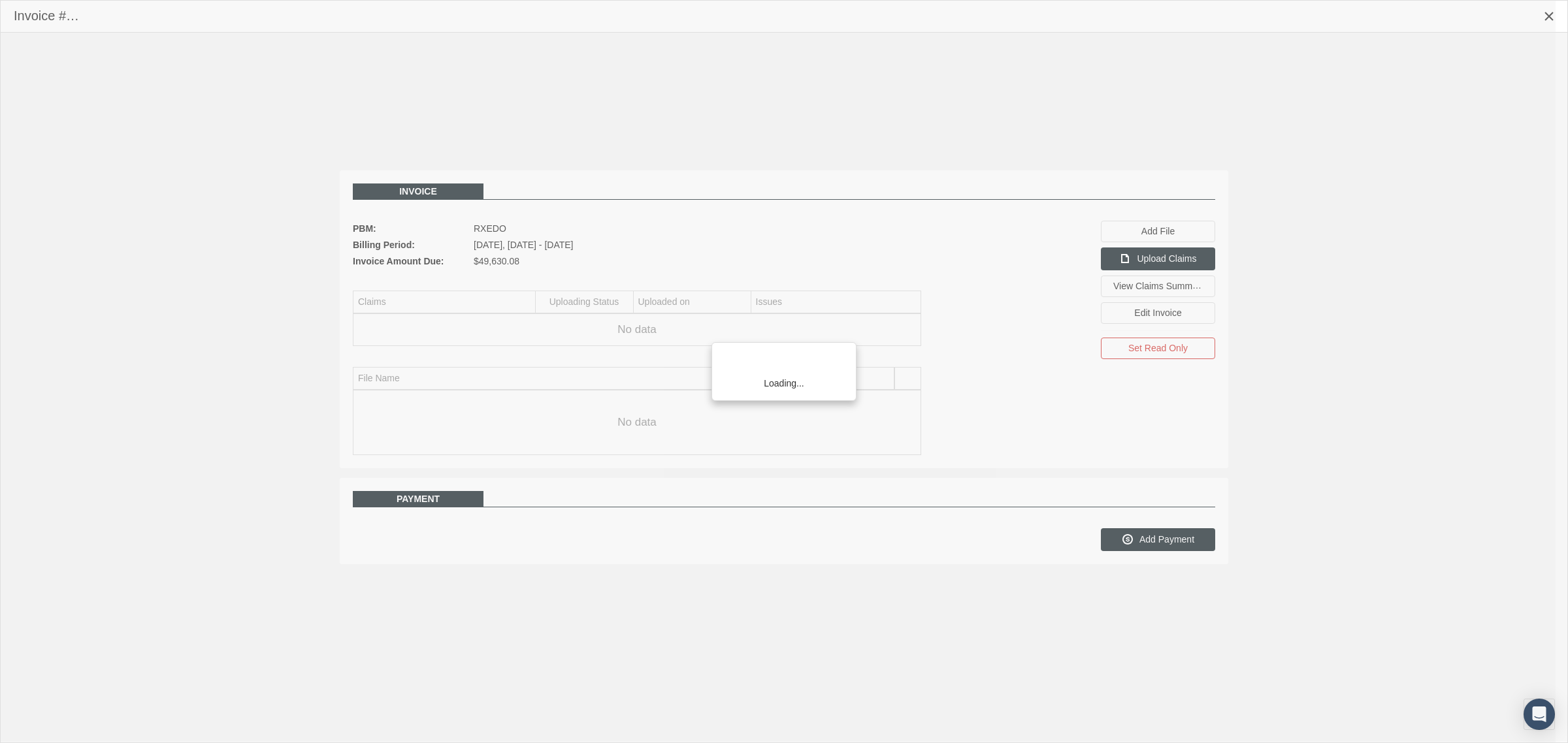
scroll to position [32, 0]
